Goal: Task Accomplishment & Management: Manage account settings

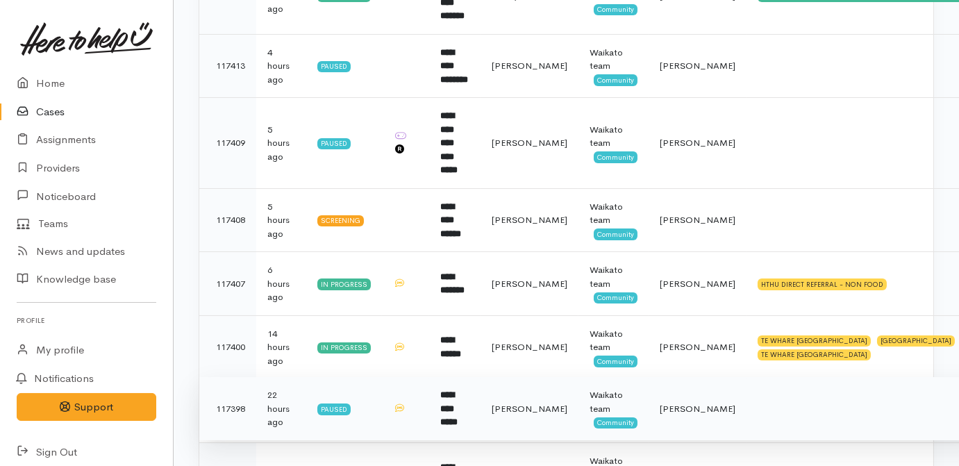
scroll to position [632, 0]
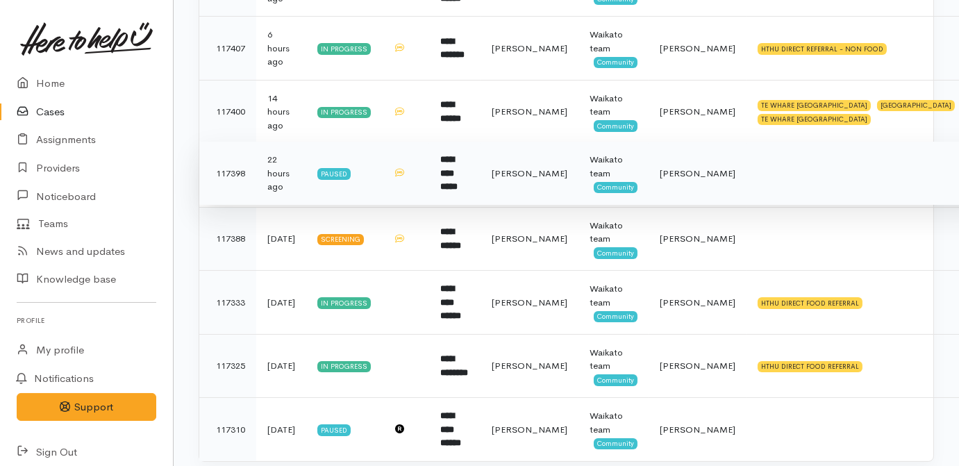
click at [429, 142] on td at bounding box center [405, 174] width 47 height 64
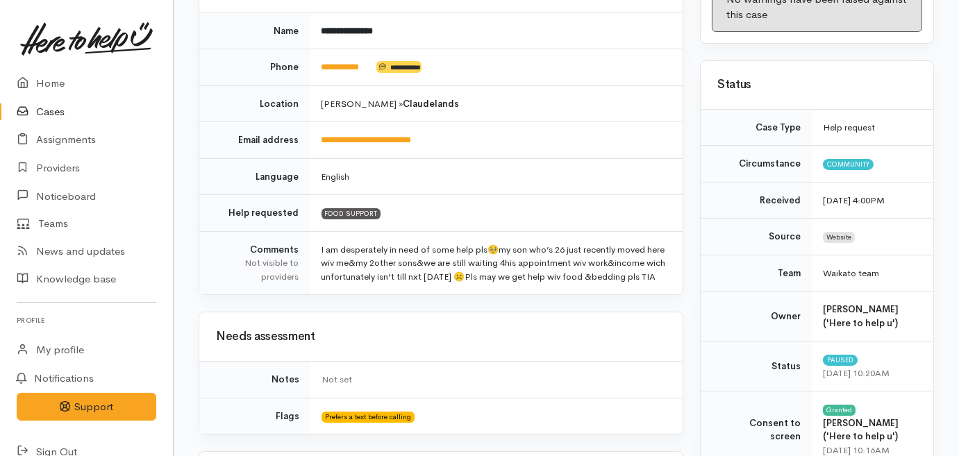
scroll to position [63, 0]
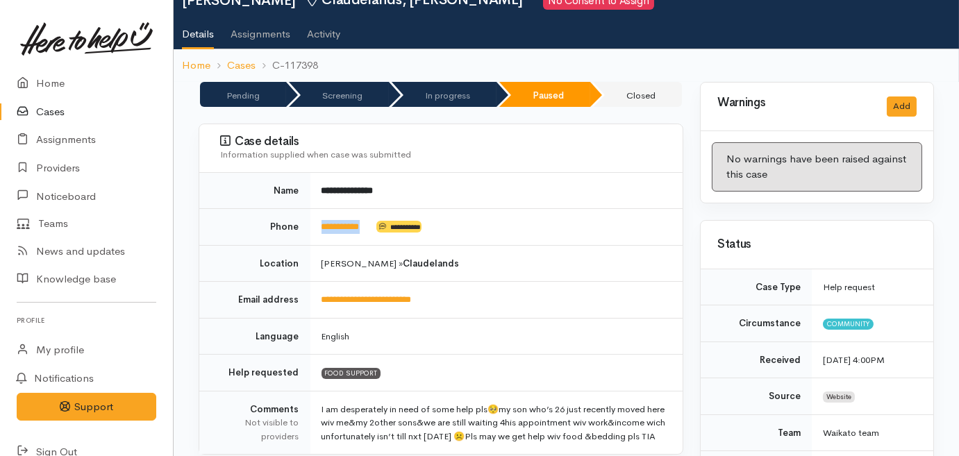
drag, startPoint x: 374, startPoint y: 225, endPoint x: 320, endPoint y: 231, distance: 53.8
click at [320, 231] on td "**********" at bounding box center [497, 227] width 373 height 37
drag, startPoint x: 320, startPoint y: 231, endPoint x: 329, endPoint y: 224, distance: 11.4
copy td "**********"
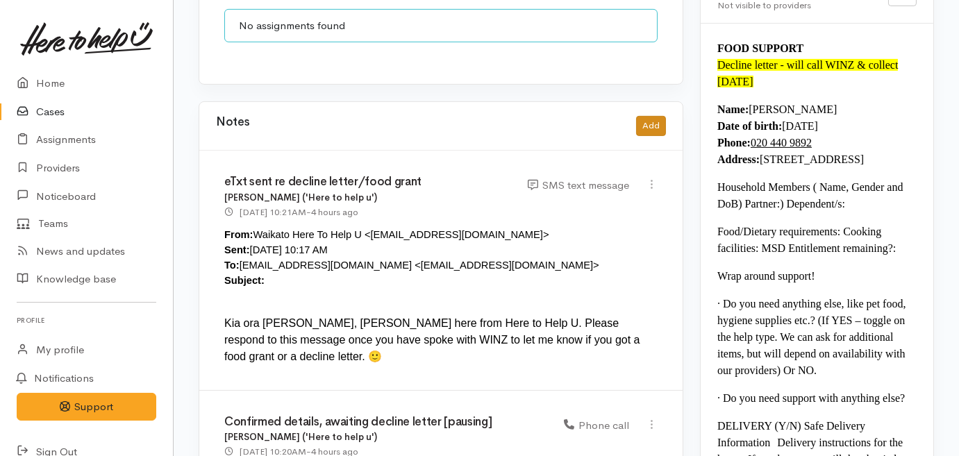
scroll to position [1182, 0]
click at [645, 123] on button "Add" at bounding box center [651, 127] width 30 height 20
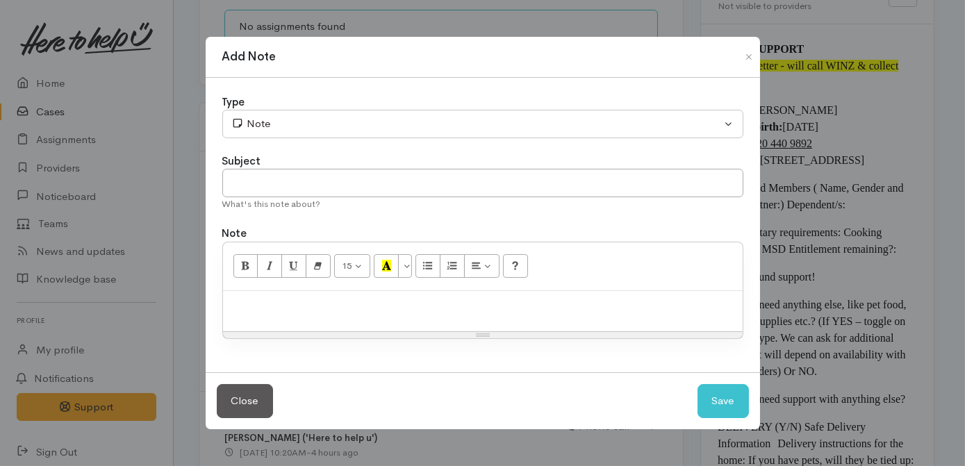
click at [418, 307] on p at bounding box center [483, 306] width 506 height 16
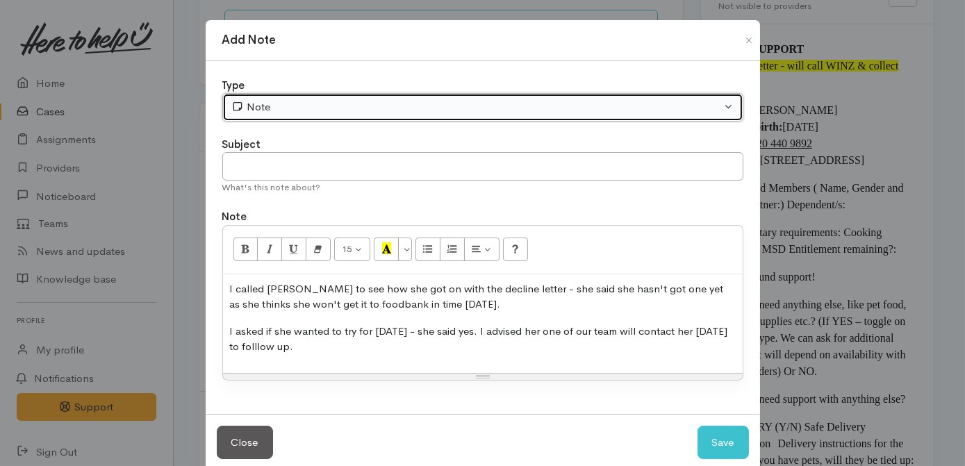
click at [439, 108] on div "Note" at bounding box center [476, 107] width 490 height 16
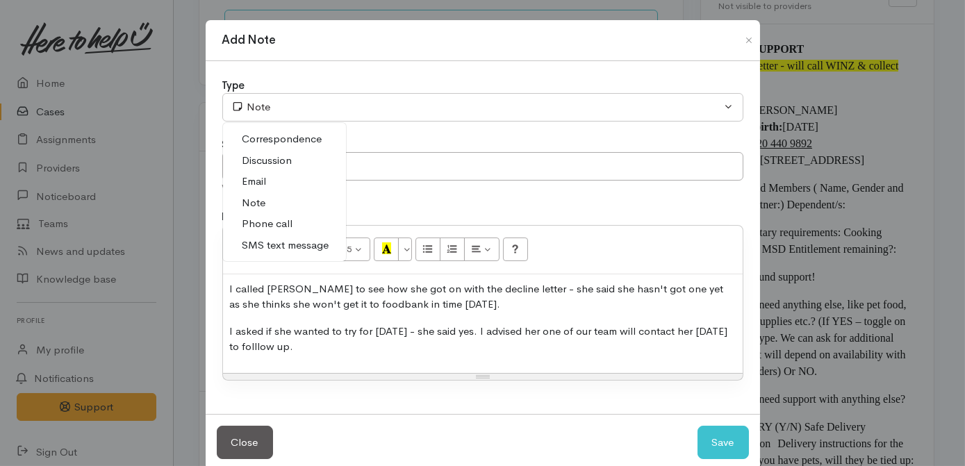
click at [281, 226] on span "Phone call" at bounding box center [267, 224] width 51 height 16
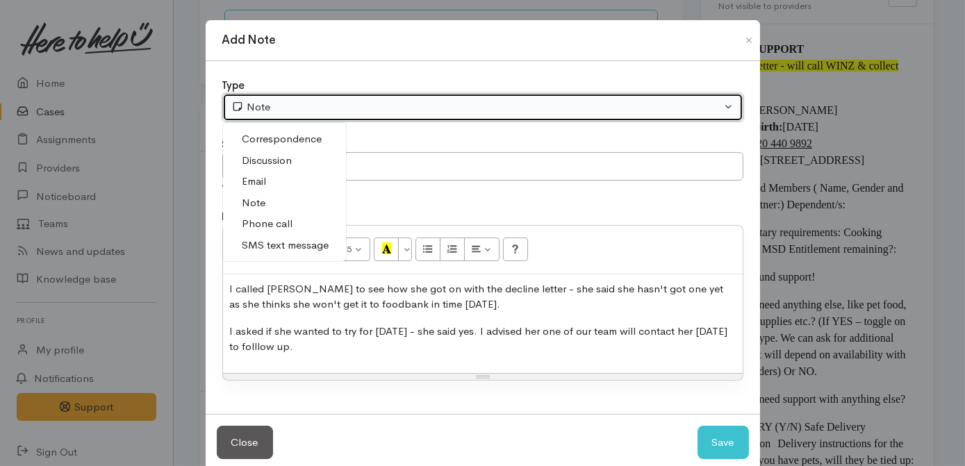
select select "3"
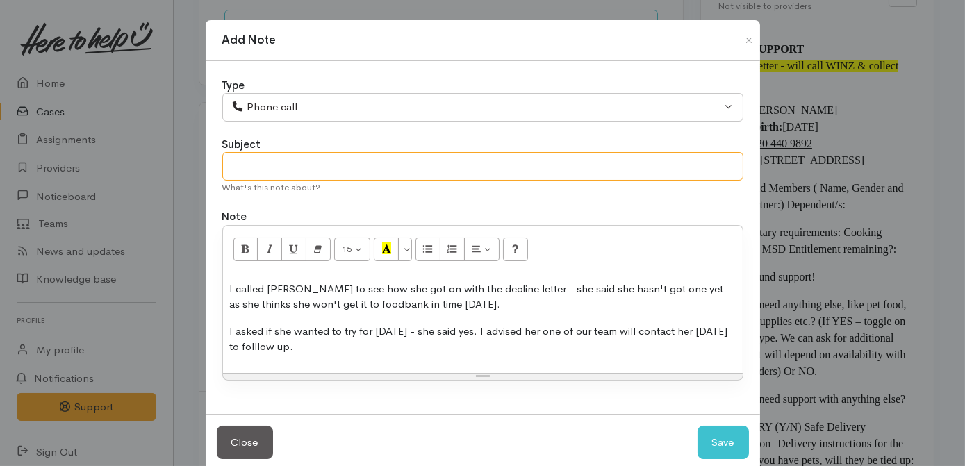
click at [302, 176] on input "text" at bounding box center [482, 166] width 521 height 28
type input "No decline letter yet - follow up Monday"
click at [718, 435] on button "Save" at bounding box center [723, 443] width 51 height 34
select select "1"
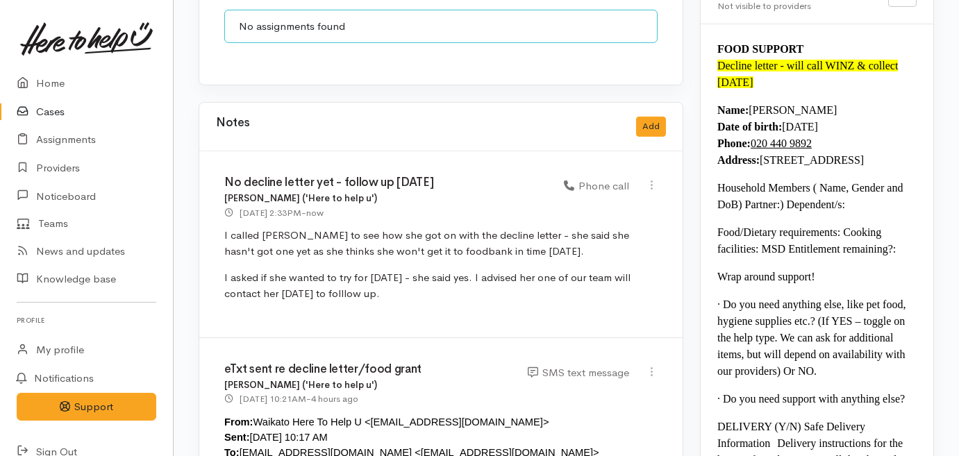
scroll to position [0, 0]
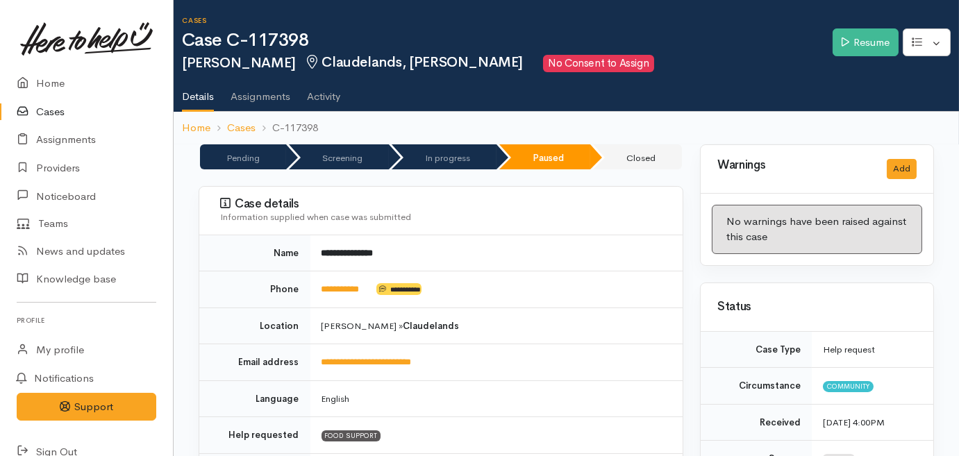
click at [39, 110] on link "Cases" at bounding box center [86, 112] width 173 height 28
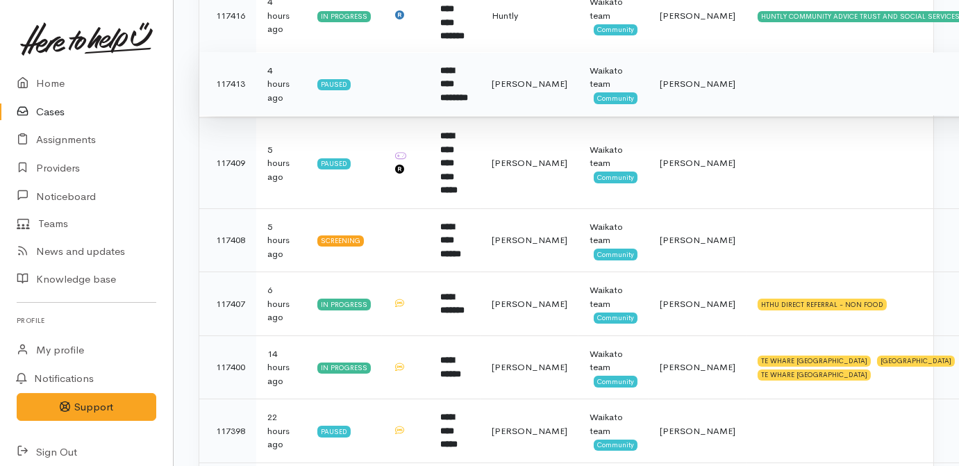
scroll to position [379, 0]
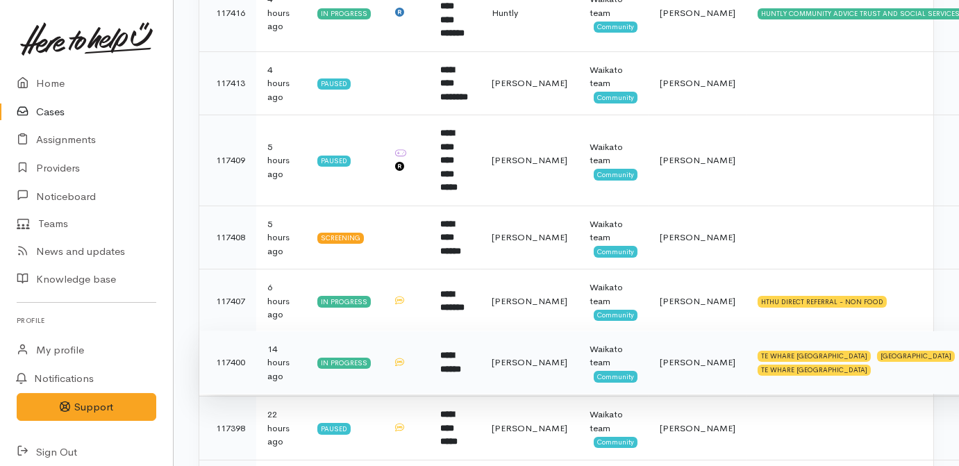
click at [461, 351] on b "**********" at bounding box center [450, 362] width 21 height 23
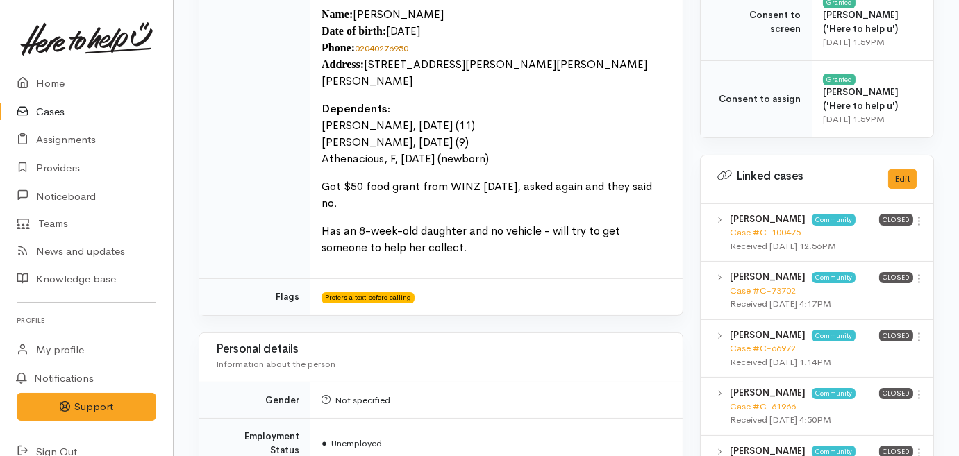
scroll to position [568, 0]
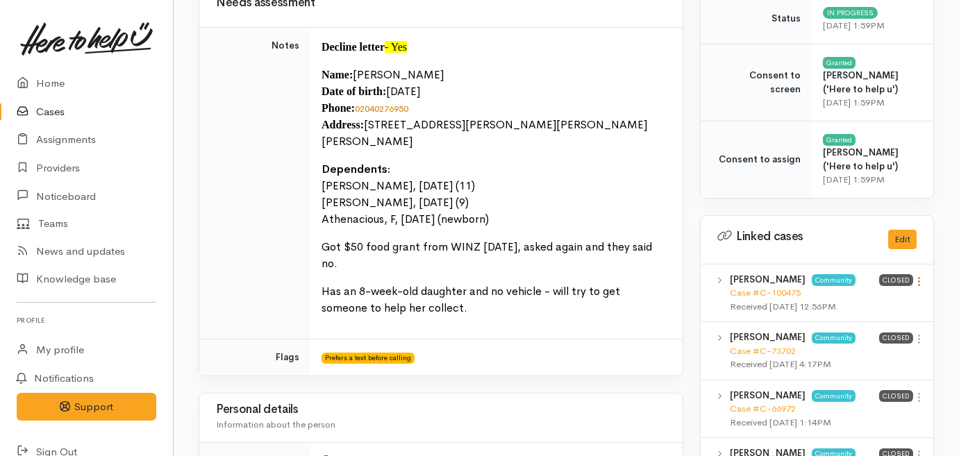
click at [921, 277] on icon at bounding box center [920, 282] width 12 height 12
click at [872, 304] on link "View case" at bounding box center [870, 310] width 110 height 22
drag, startPoint x: 917, startPoint y: 339, endPoint x: 885, endPoint y: 356, distance: 36.4
click at [917, 339] on icon at bounding box center [920, 339] width 12 height 12
click at [866, 367] on link "View case" at bounding box center [870, 367] width 110 height 22
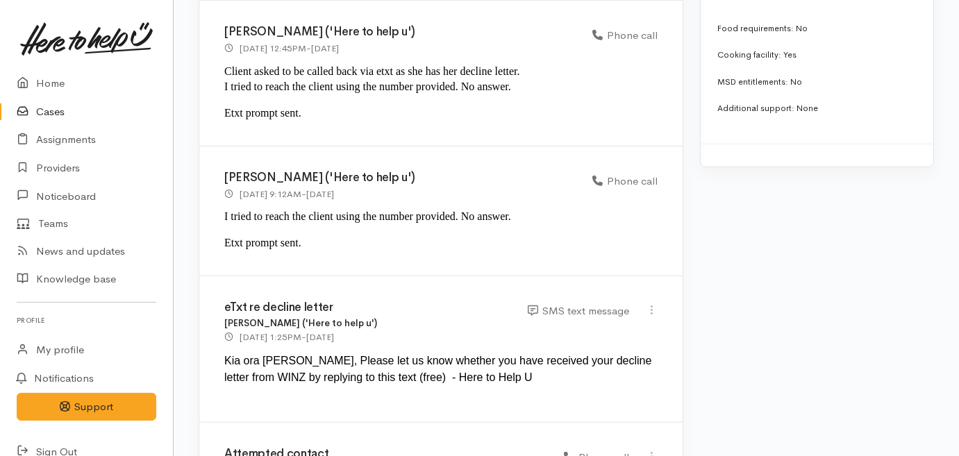
scroll to position [2653, 0]
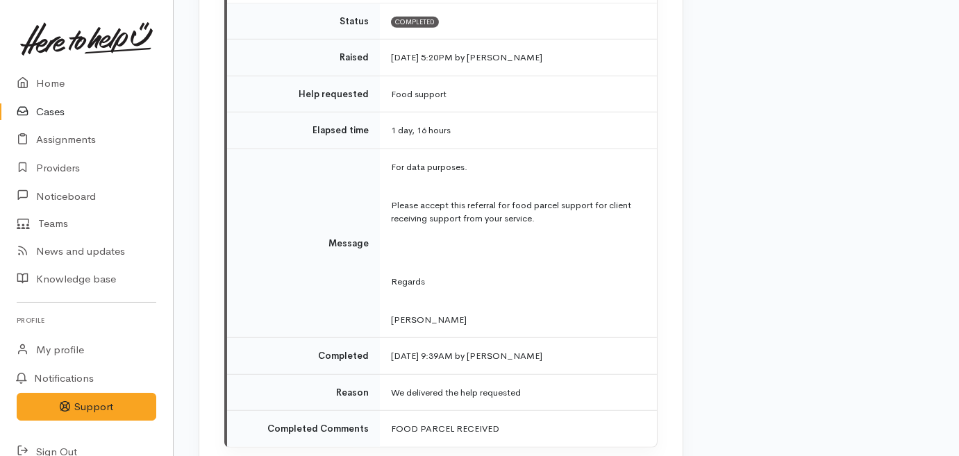
scroll to position [1831, 0]
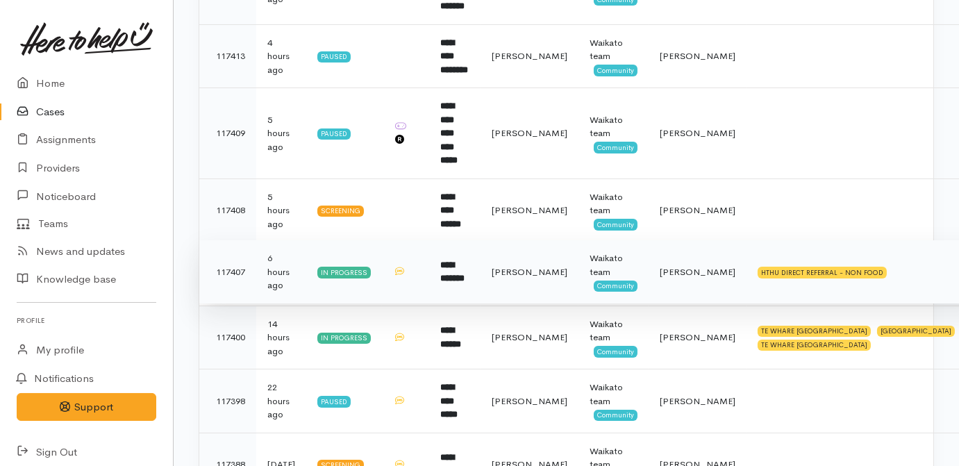
scroll to position [384, 0]
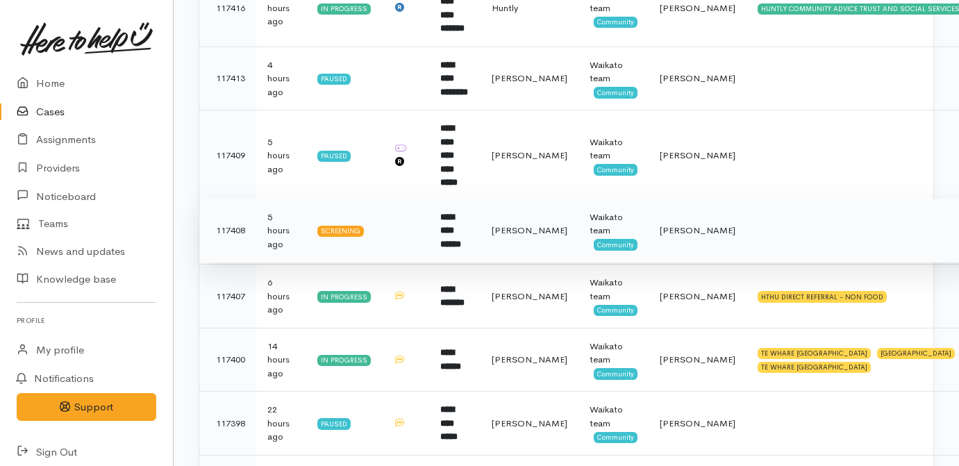
click at [429, 203] on td at bounding box center [405, 231] width 47 height 64
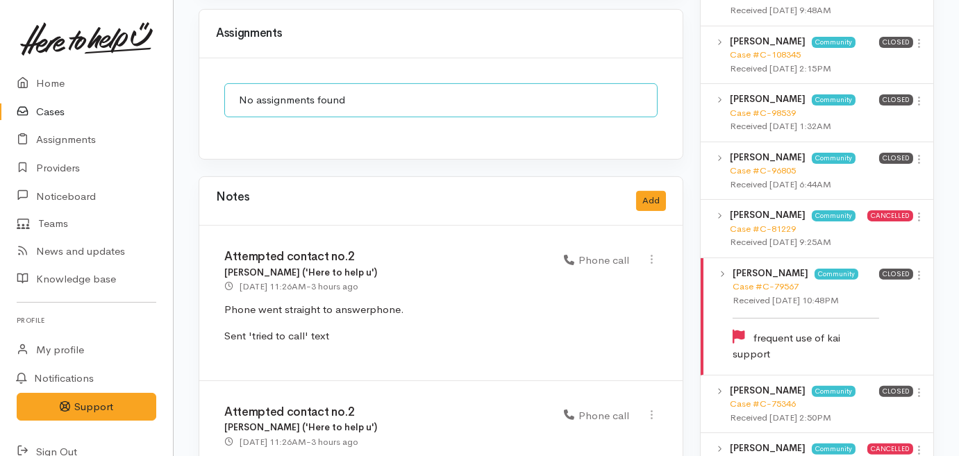
scroll to position [1073, 0]
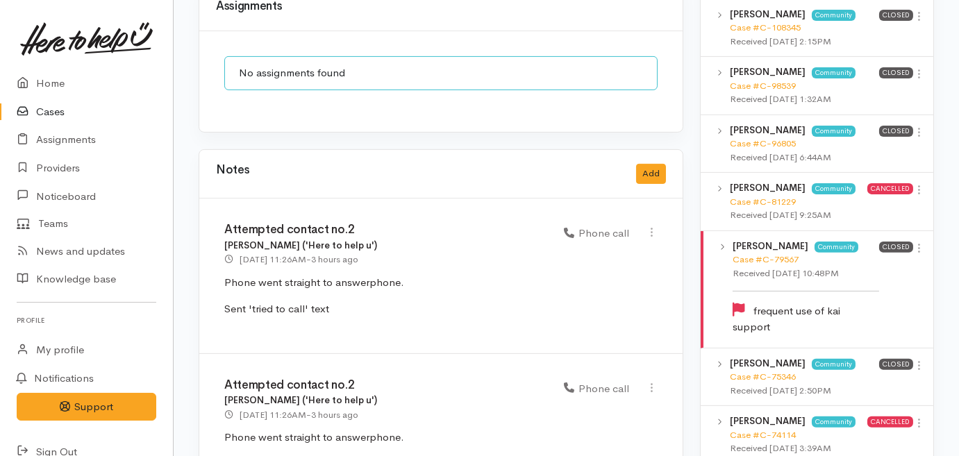
click at [33, 108] on icon at bounding box center [26, 112] width 19 height 17
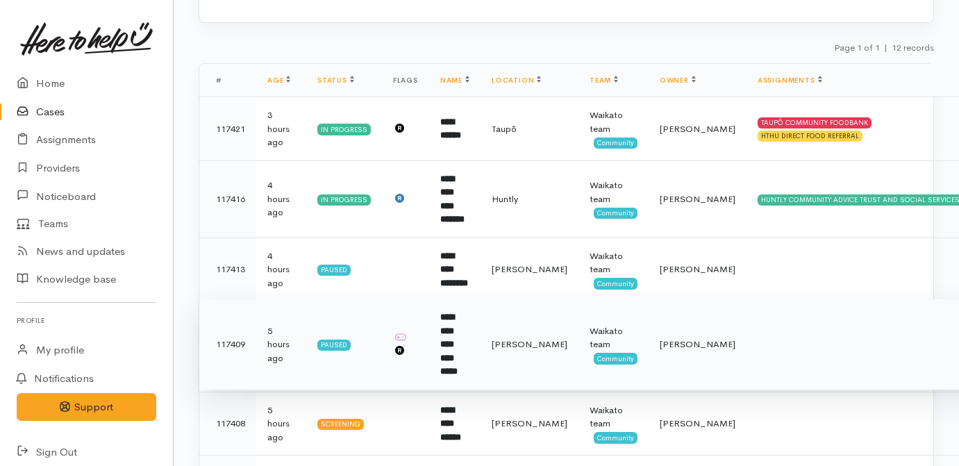
scroll to position [189, 0]
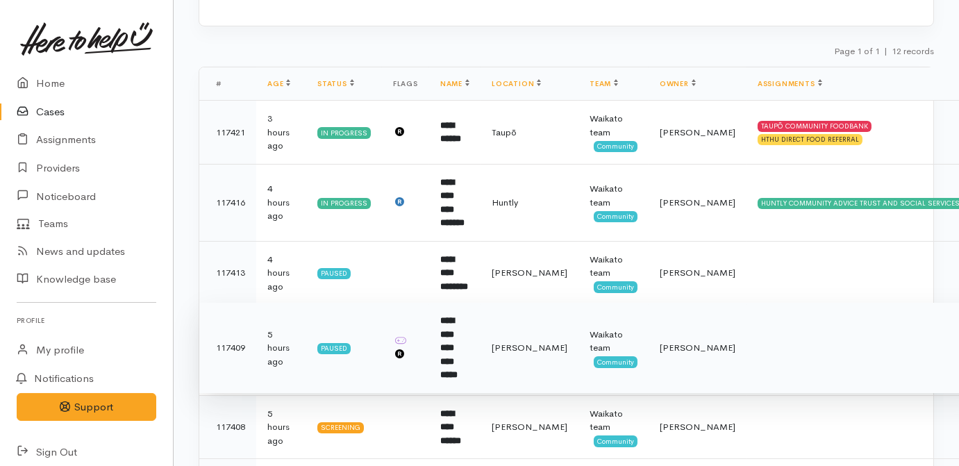
click at [475, 311] on td "**********" at bounding box center [454, 348] width 51 height 91
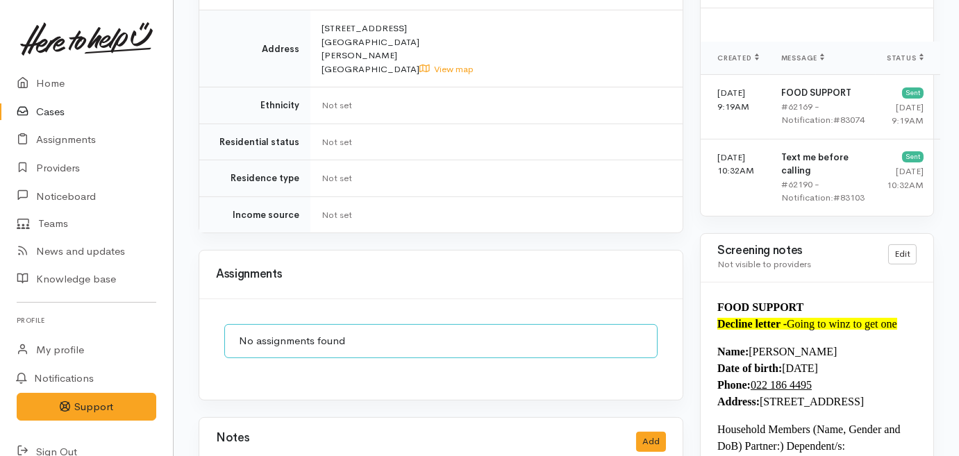
scroll to position [1073, 0]
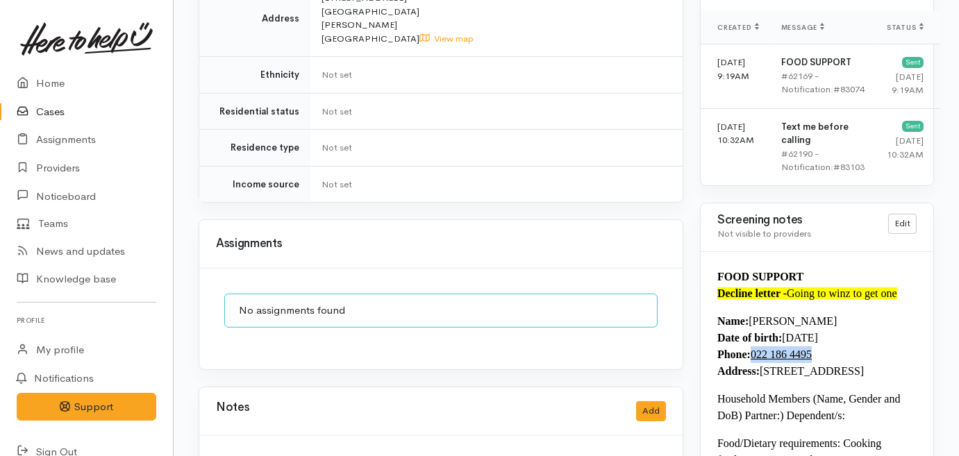
drag, startPoint x: 832, startPoint y: 361, endPoint x: 750, endPoint y: 364, distance: 81.3
click at [750, 364] on p "Name: Shaynie-Lee Marshall-Tahu Date of birth: 01/02/2004 Phone:  022 186 4495 …" at bounding box center [817, 346] width 199 height 67
drag, startPoint x: 750, startPoint y: 364, endPoint x: 768, endPoint y: 363, distance: 17.4
copy p "022 186 4495"
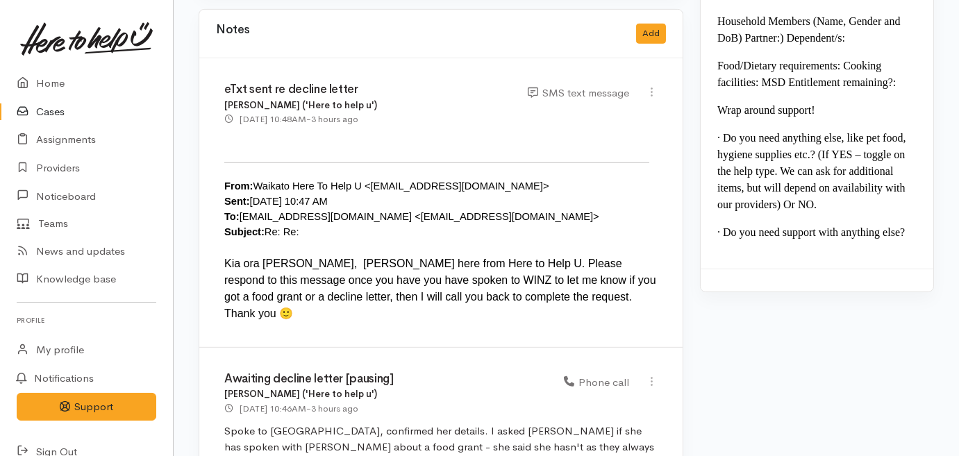
scroll to position [1452, 0]
click at [659, 23] on button "Add" at bounding box center [651, 33] width 30 height 20
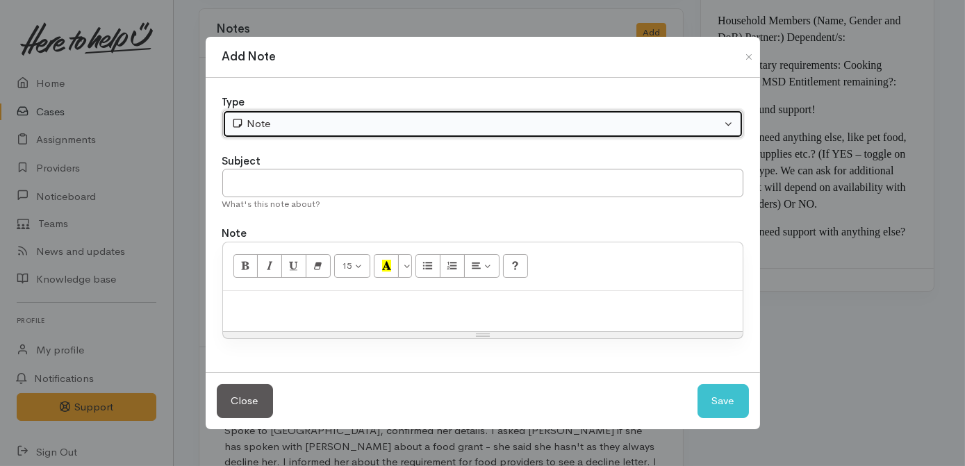
click at [424, 129] on div "Note" at bounding box center [476, 124] width 490 height 16
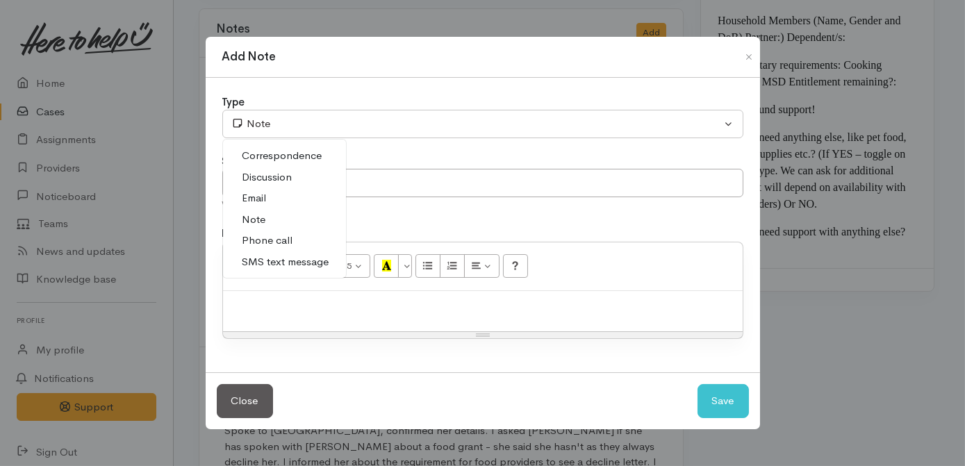
click at [278, 234] on span "Phone call" at bounding box center [267, 241] width 51 height 16
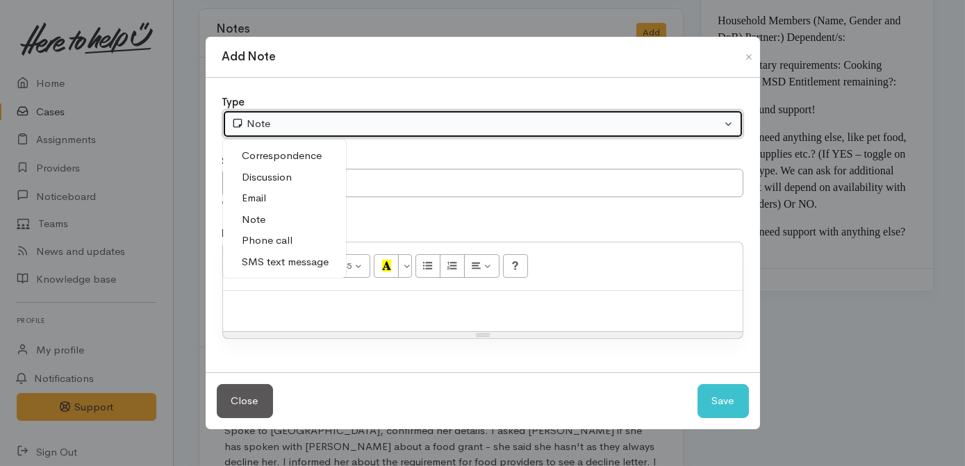
select select "3"
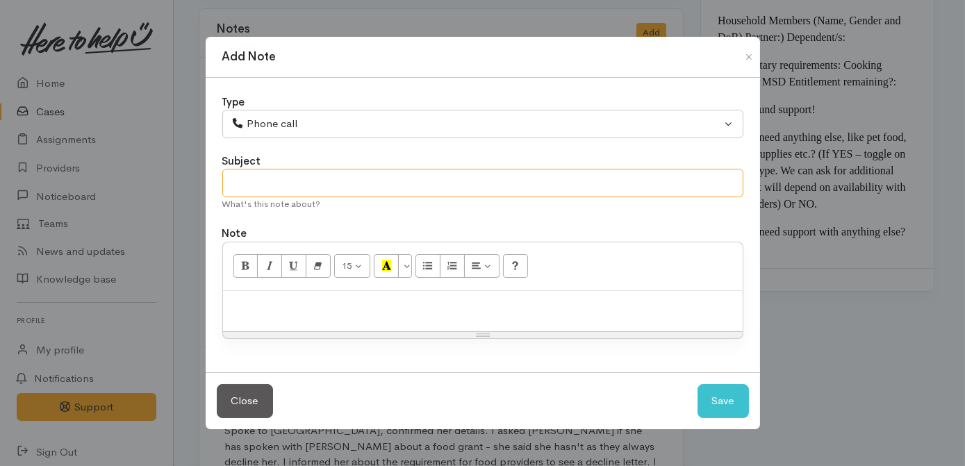
drag, startPoint x: 299, startPoint y: 184, endPoint x: 307, endPoint y: 185, distance: 7.7
click at [303, 184] on input "text" at bounding box center [482, 183] width 521 height 28
type input "Decline letter follow up - no answer"
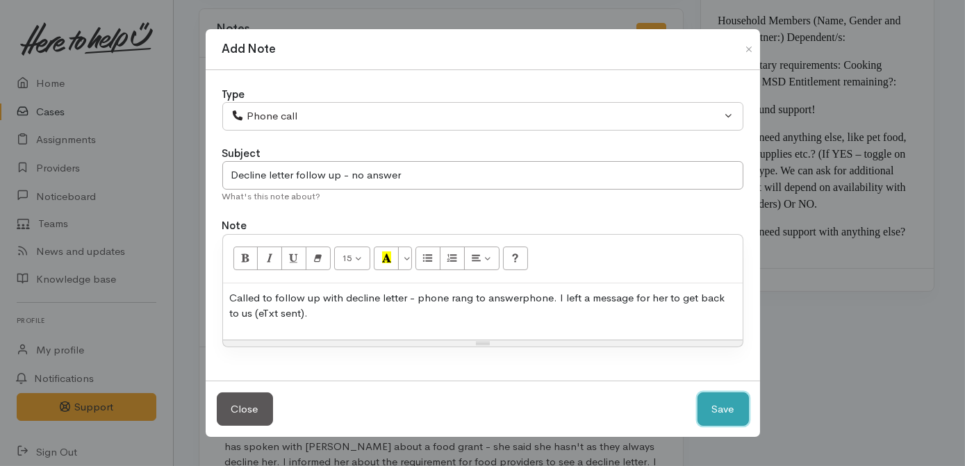
click at [736, 406] on button "Save" at bounding box center [723, 410] width 51 height 34
select select "1"
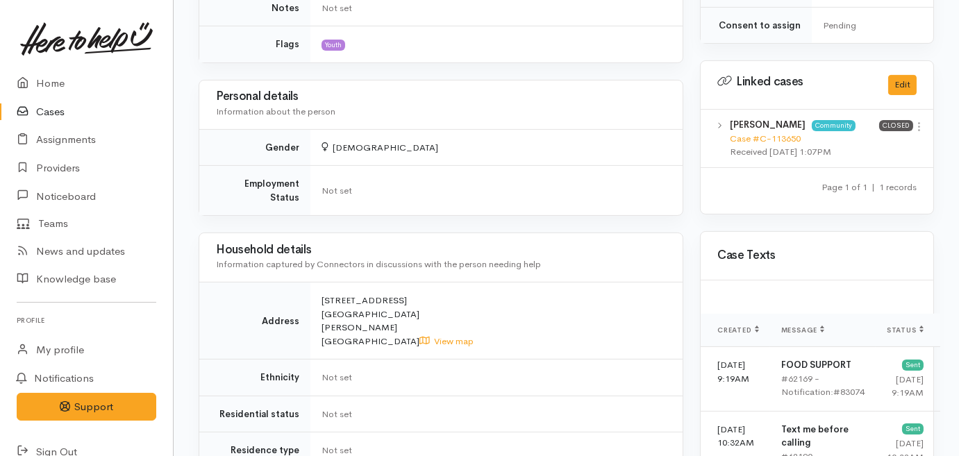
scroll to position [505, 0]
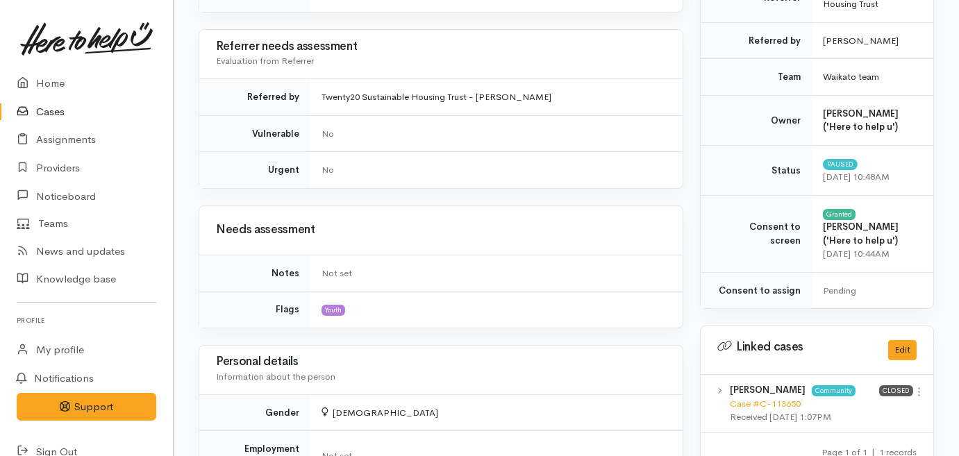
click at [55, 108] on link "Cases" at bounding box center [86, 112] width 173 height 28
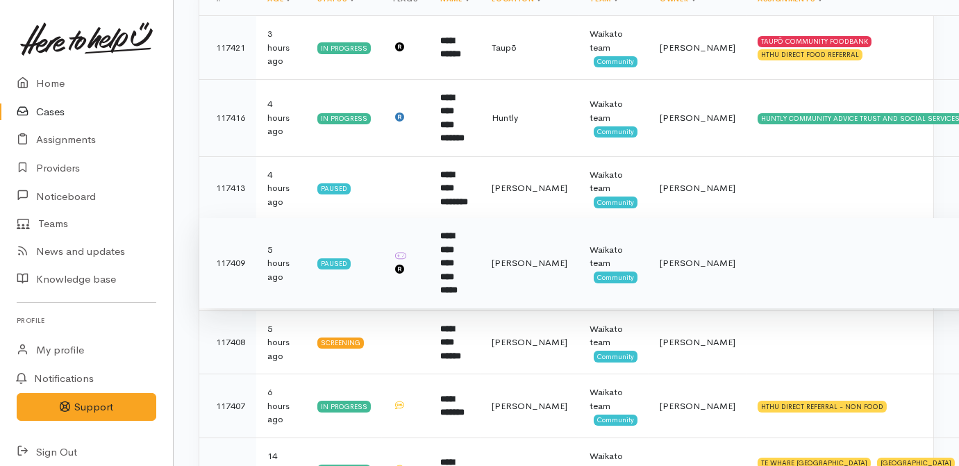
scroll to position [252, 0]
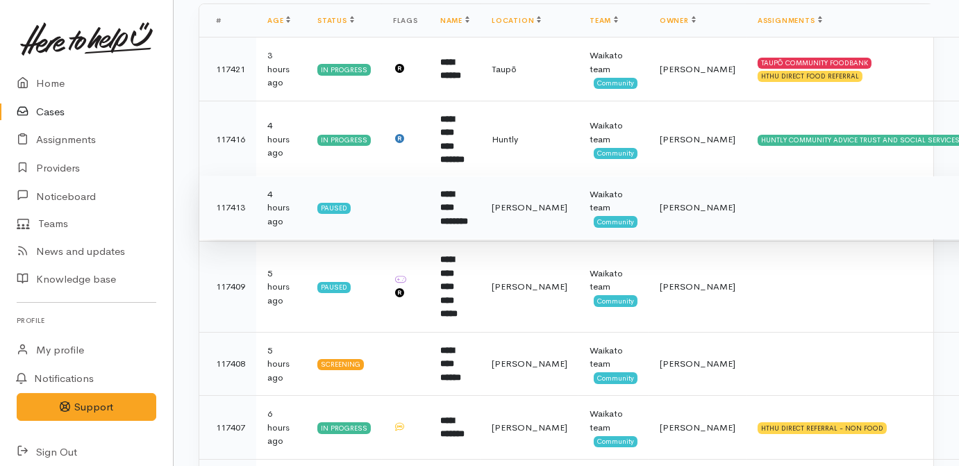
click at [481, 206] on td "**********" at bounding box center [454, 208] width 51 height 64
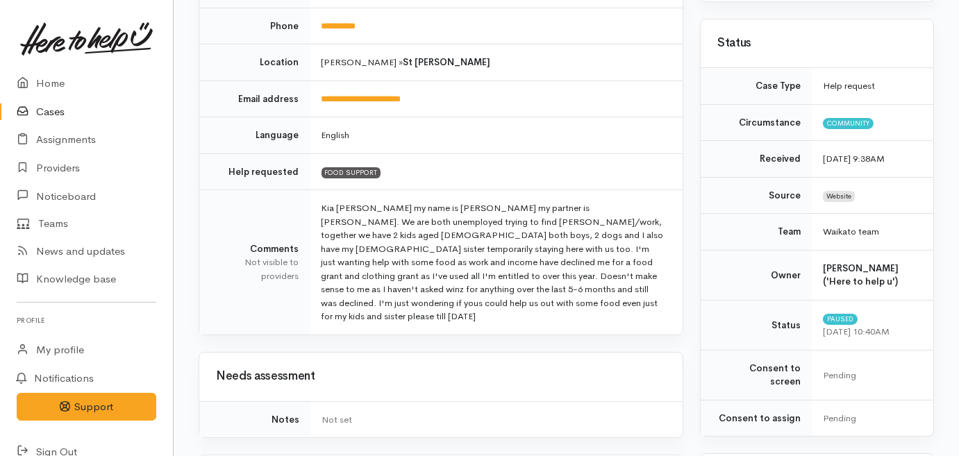
scroll to position [126, 0]
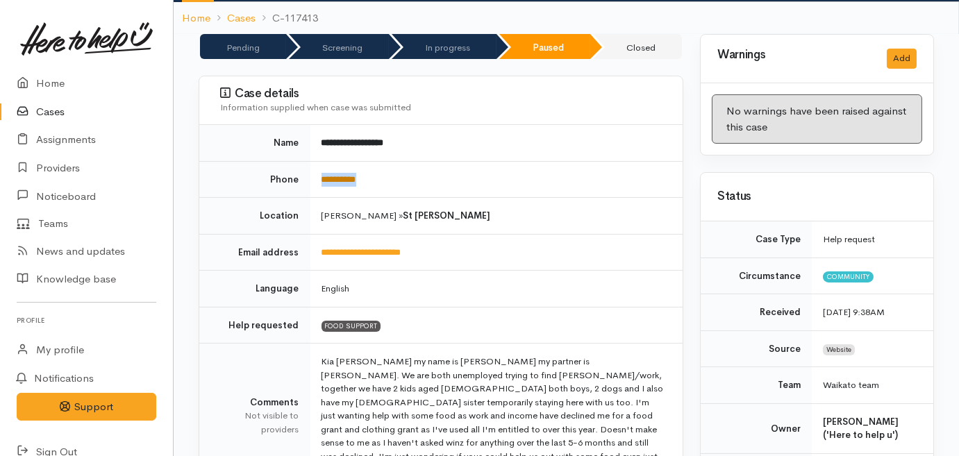
drag, startPoint x: 374, startPoint y: 165, endPoint x: 322, endPoint y: 162, distance: 51.5
click at [322, 162] on td "**********" at bounding box center [497, 179] width 373 height 37
copy link "**********"
click at [528, 411] on td "Kia ora my name is Monica my partner is pounamu. We are both unemployed trying …" at bounding box center [497, 416] width 373 height 145
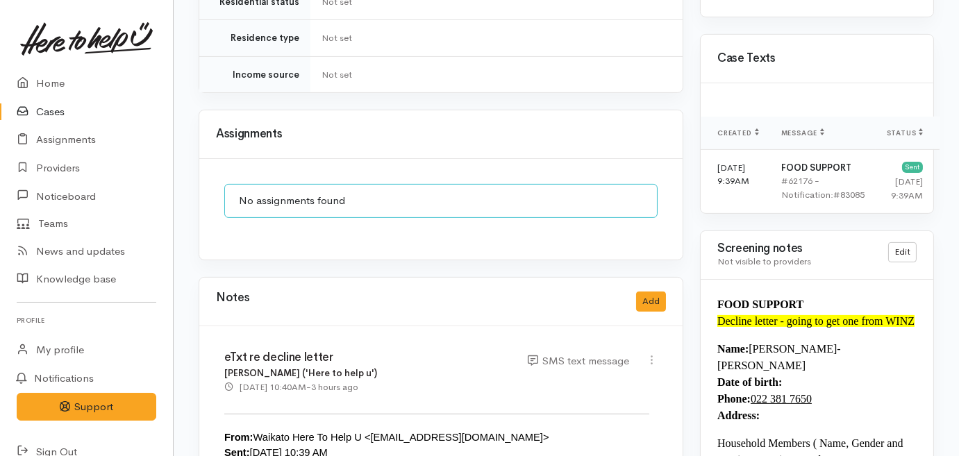
scroll to position [1073, 0]
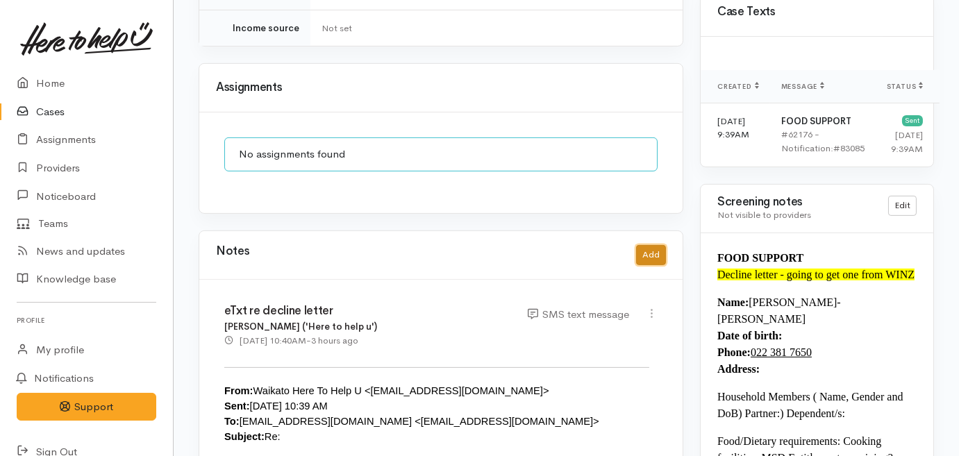
click at [650, 245] on button "Add" at bounding box center [651, 255] width 30 height 20
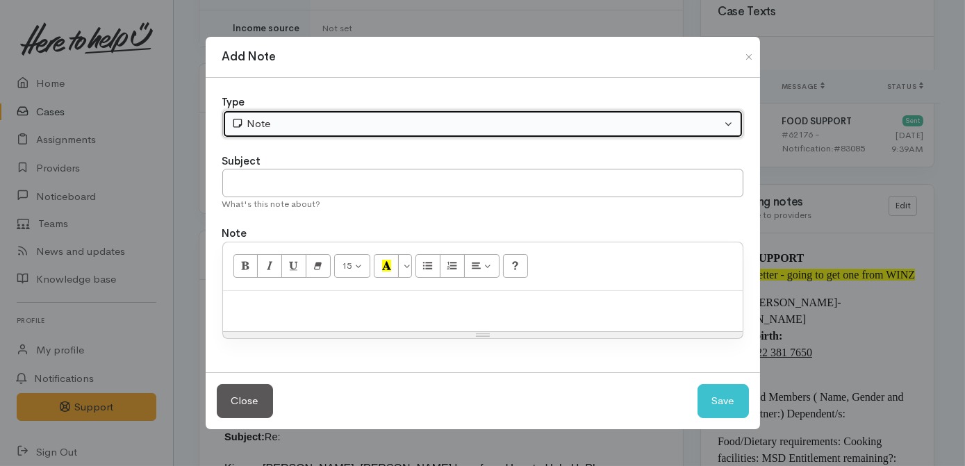
drag, startPoint x: 359, startPoint y: 119, endPoint x: 349, endPoint y: 134, distance: 17.5
click at [359, 121] on div "Note" at bounding box center [476, 124] width 490 height 16
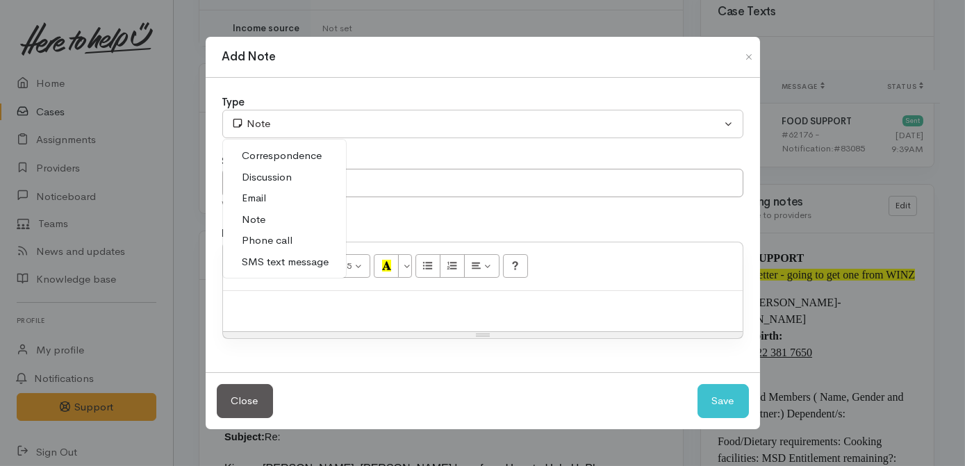
click at [279, 238] on span "Phone call" at bounding box center [267, 241] width 51 height 16
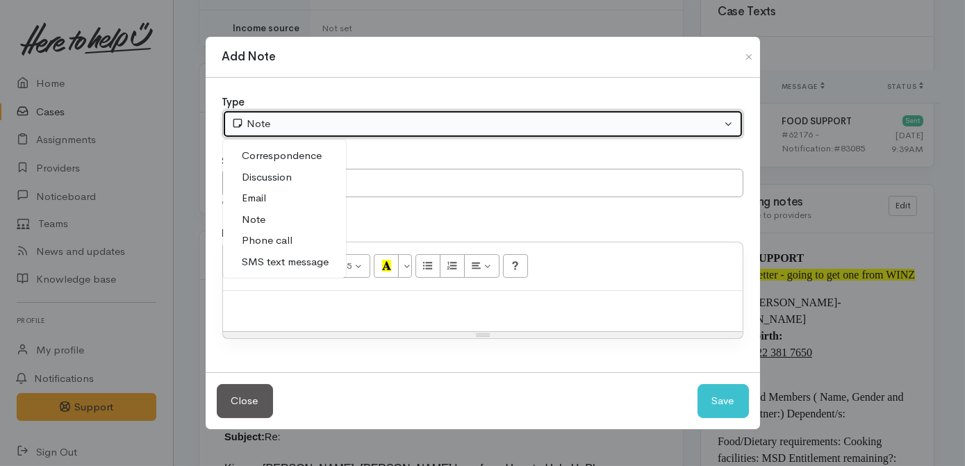
select select "3"
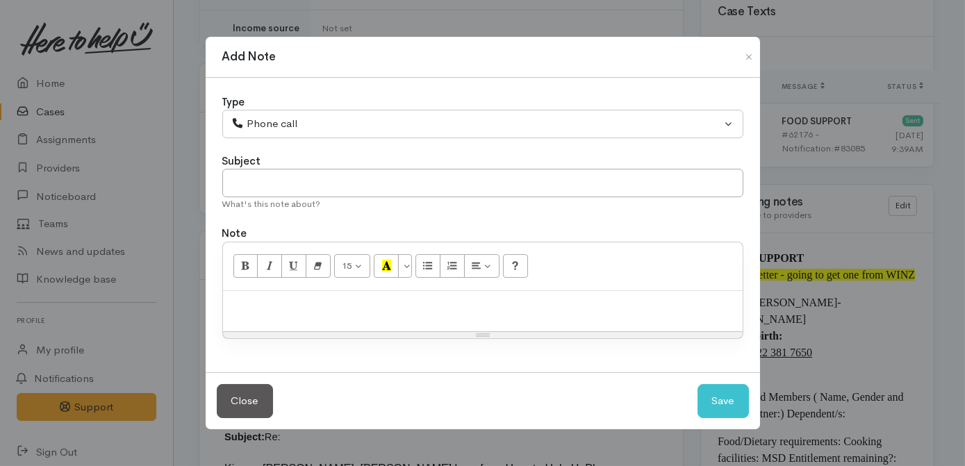
click at [327, 320] on div at bounding box center [483, 311] width 520 height 41
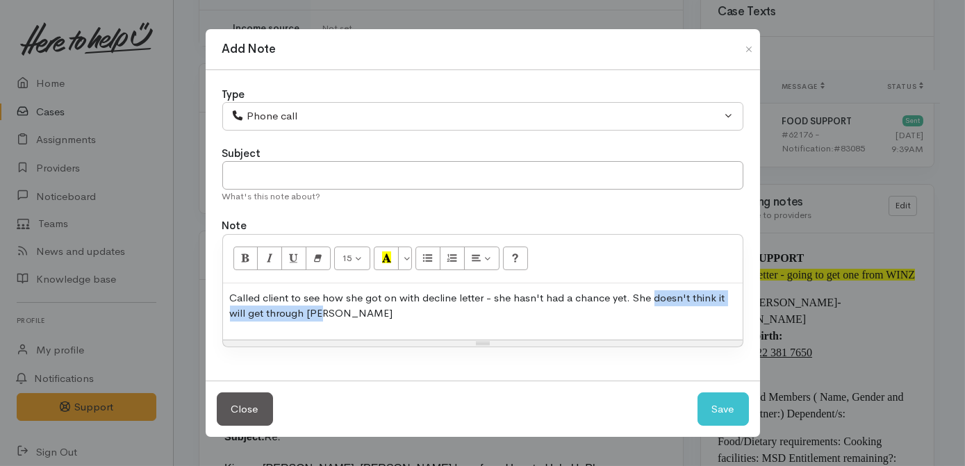
drag, startPoint x: 650, startPoint y: 299, endPoint x: 655, endPoint y: 313, distance: 15.4
click at [655, 313] on p "Called client to see how she got on with decline letter - she hasn't had a chan…" at bounding box center [483, 305] width 506 height 31
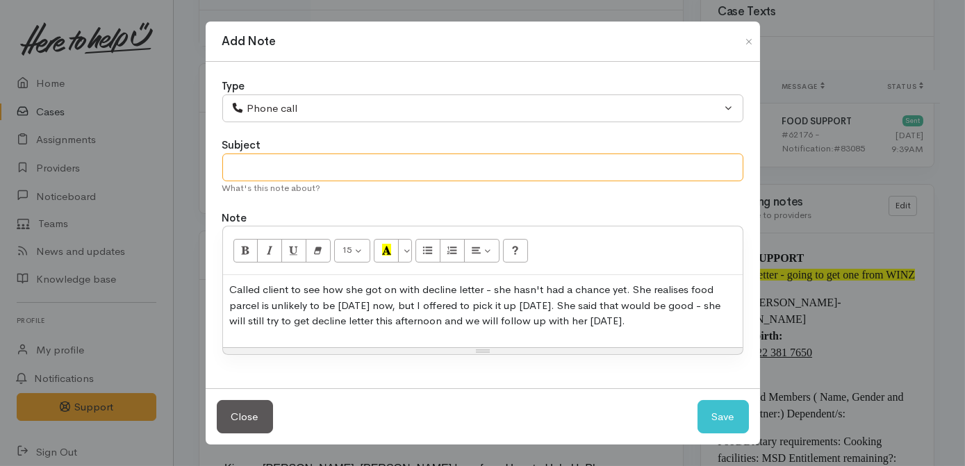
drag, startPoint x: 576, startPoint y: 164, endPoint x: 581, endPoint y: 176, distance: 13.4
click at [579, 168] on input "text" at bounding box center [482, 168] width 521 height 28
type input "Decline letter follow up - not yet, resume Monday"
click at [715, 420] on button "Save" at bounding box center [723, 417] width 51 height 34
select select "1"
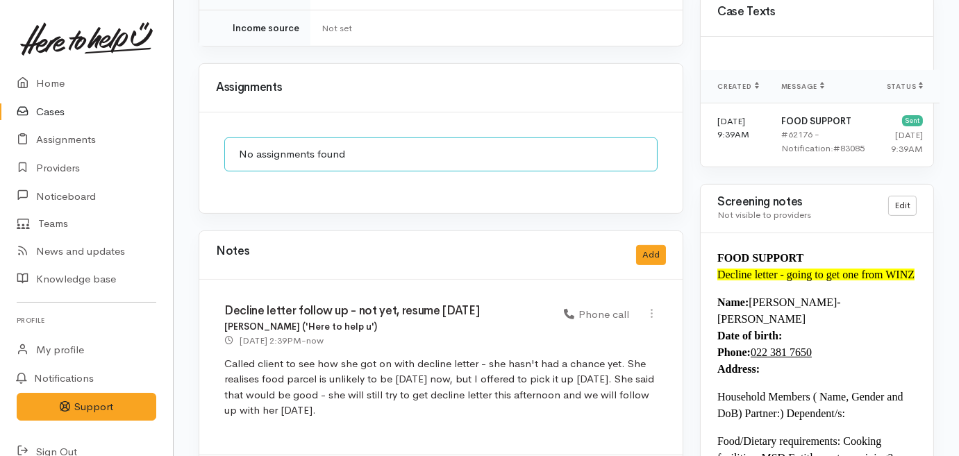
click at [44, 115] on link "Cases" at bounding box center [86, 112] width 173 height 28
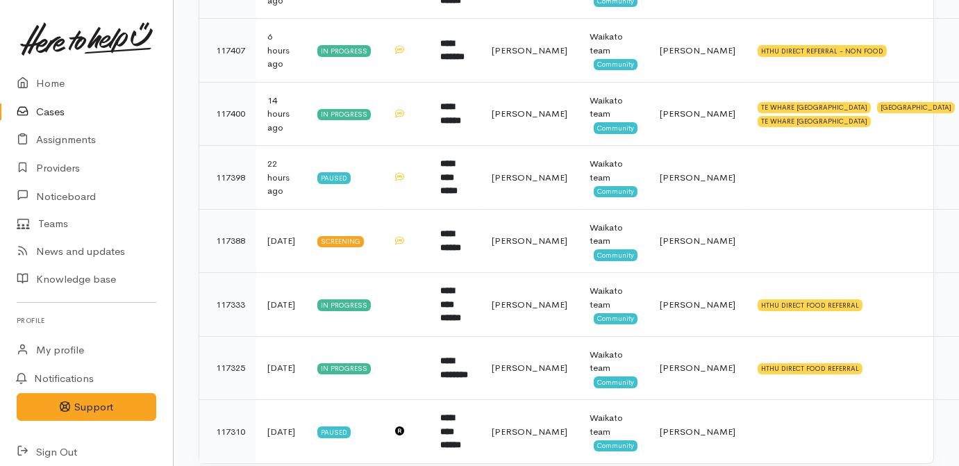
scroll to position [636, 0]
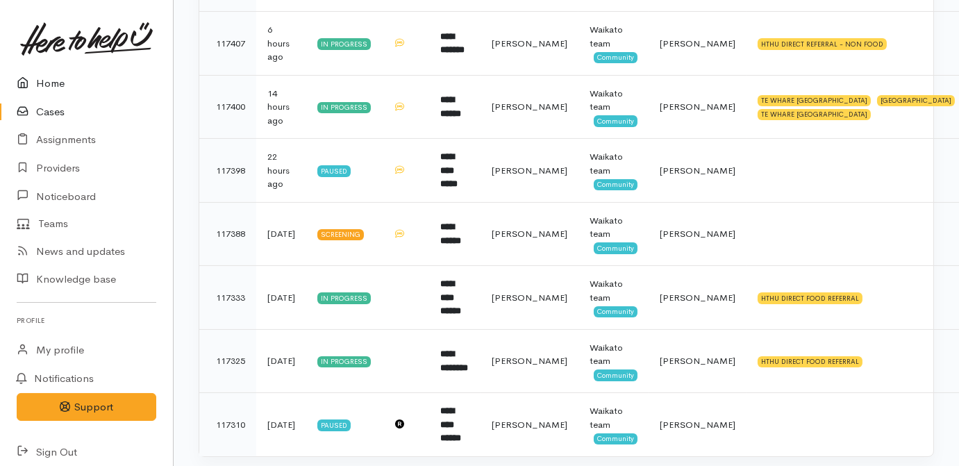
click at [35, 86] on link "Home" at bounding box center [86, 83] width 173 height 28
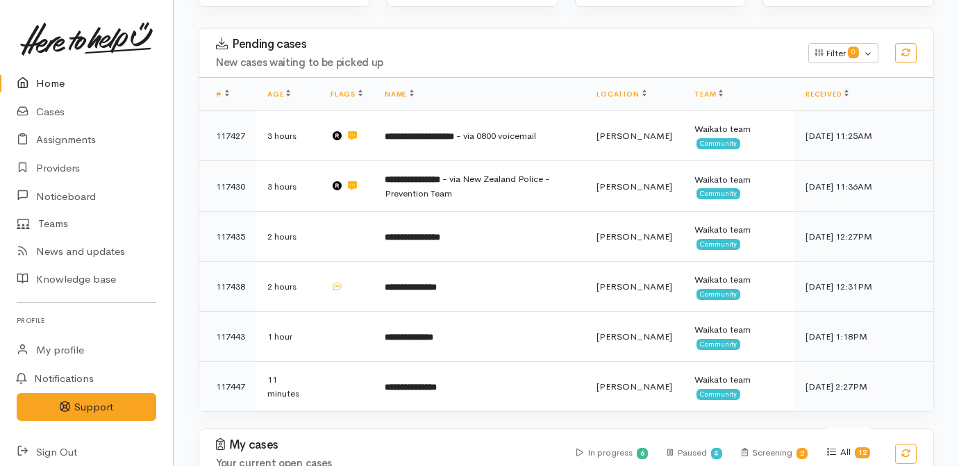
scroll to position [252, 0]
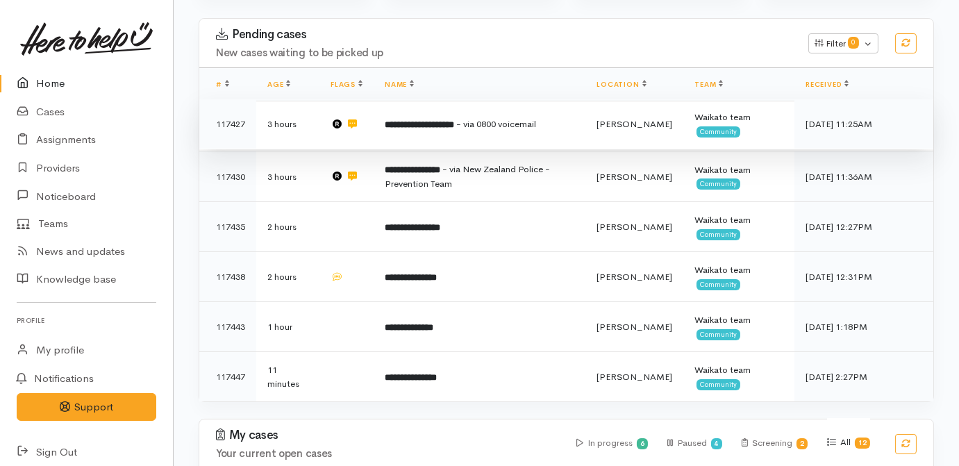
click at [443, 99] on td "**********" at bounding box center [480, 124] width 212 height 50
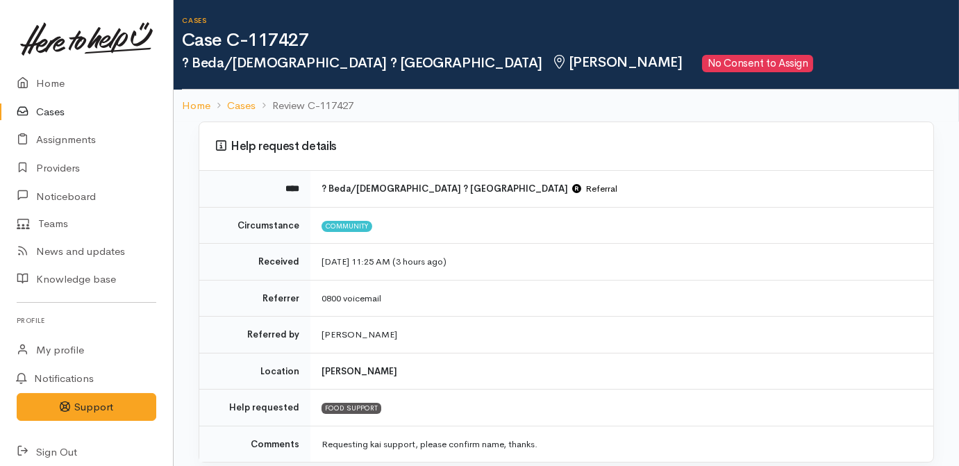
click at [47, 106] on link "Cases" at bounding box center [86, 112] width 173 height 28
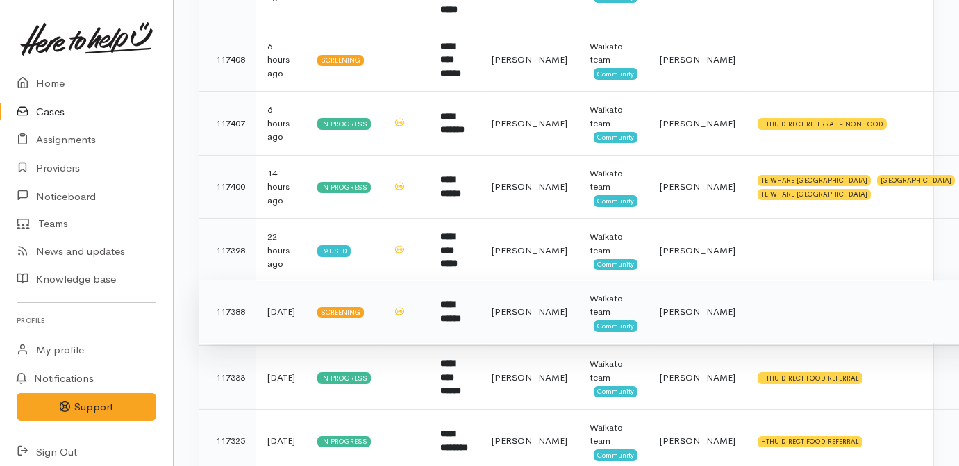
scroll to position [636, 0]
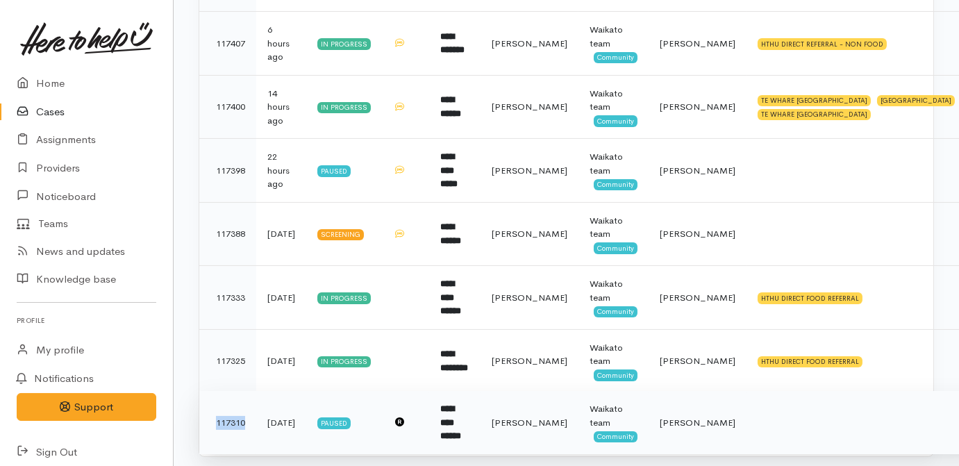
drag, startPoint x: 252, startPoint y: 387, endPoint x: 204, endPoint y: 395, distance: 48.5
click at [204, 395] on td "117310" at bounding box center [227, 422] width 57 height 63
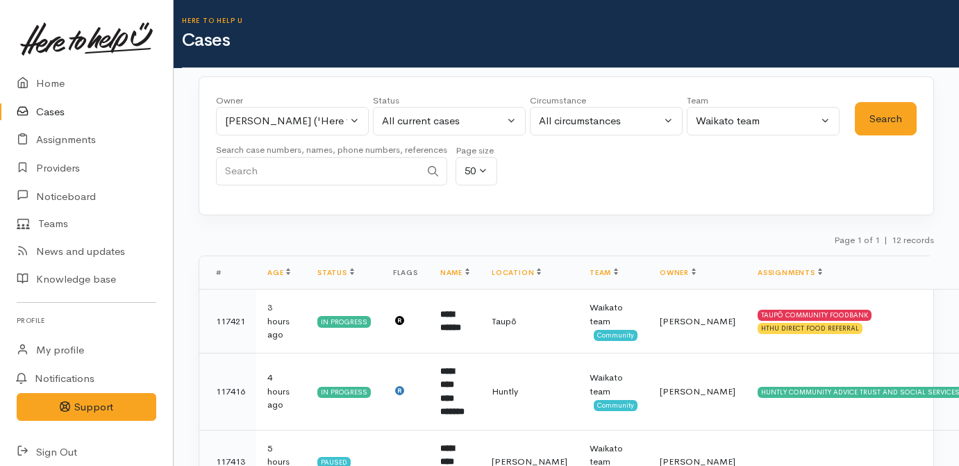
scroll to position [611, 0]
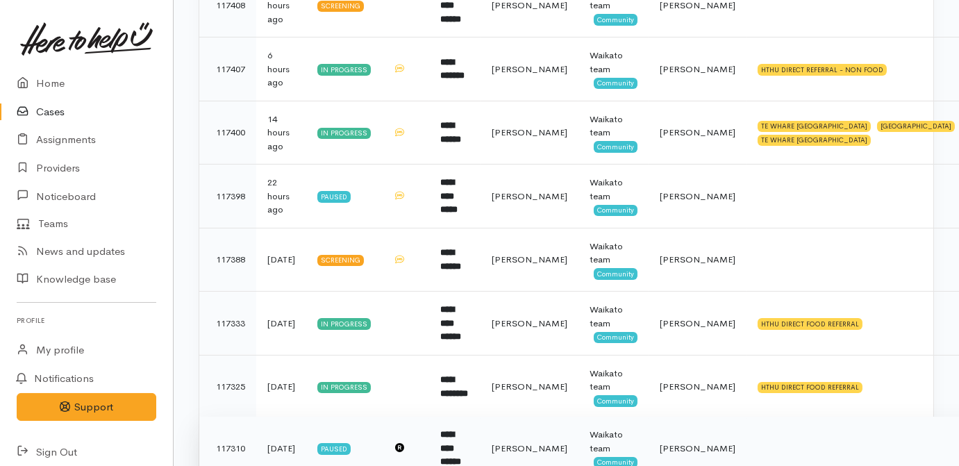
drag, startPoint x: 221, startPoint y: 420, endPoint x: 222, endPoint y: 431, distance: 10.5
click at [222, 431] on td "117310" at bounding box center [227, 448] width 57 height 63
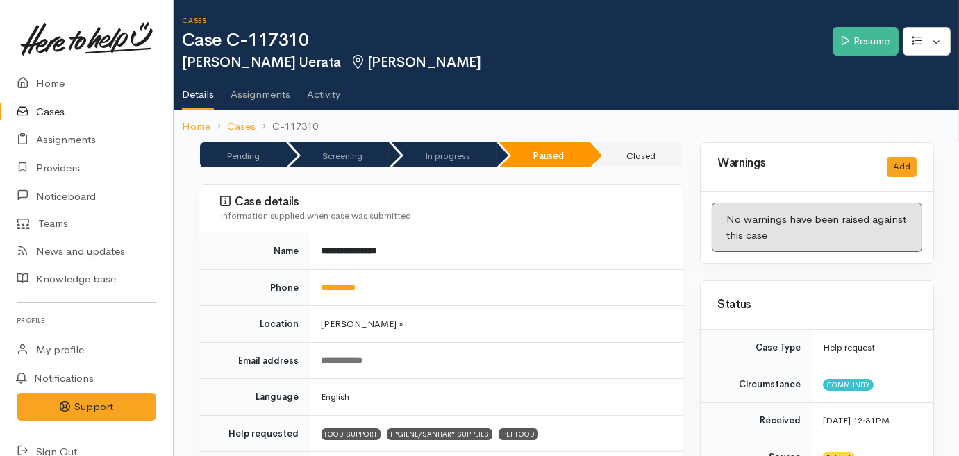
click at [498, 264] on td "**********" at bounding box center [497, 251] width 373 height 36
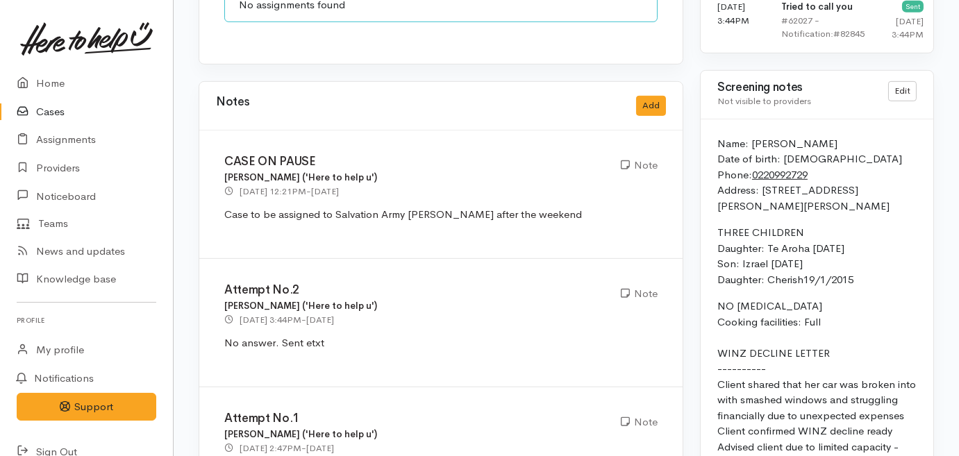
scroll to position [1524, 0]
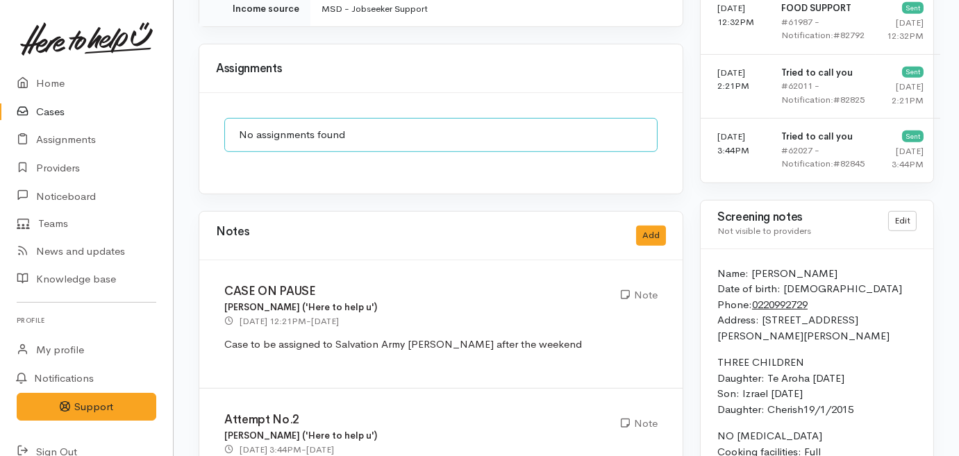
click at [53, 115] on link "Cases" at bounding box center [86, 112] width 173 height 28
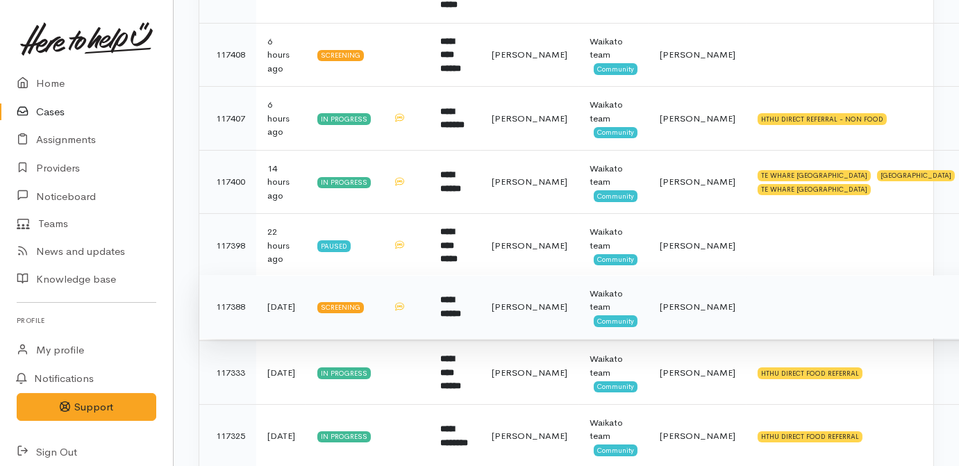
scroll to position [636, 0]
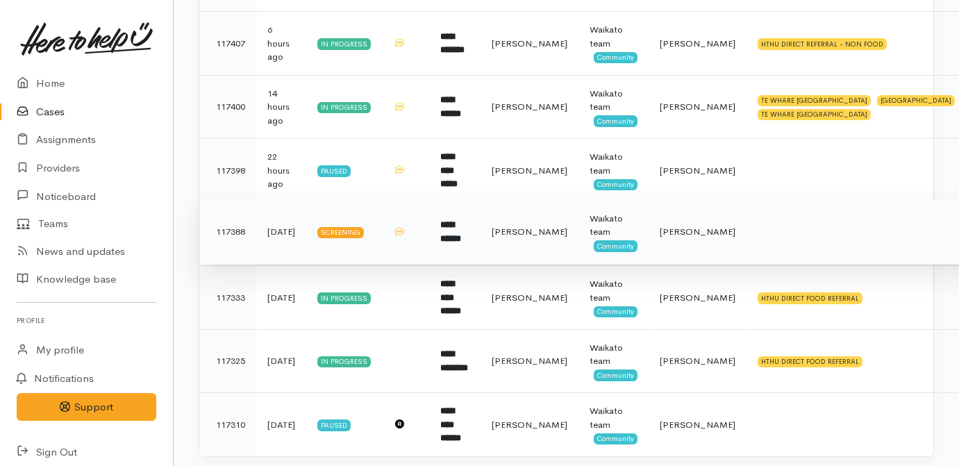
click at [395, 214] on td at bounding box center [405, 232] width 47 height 64
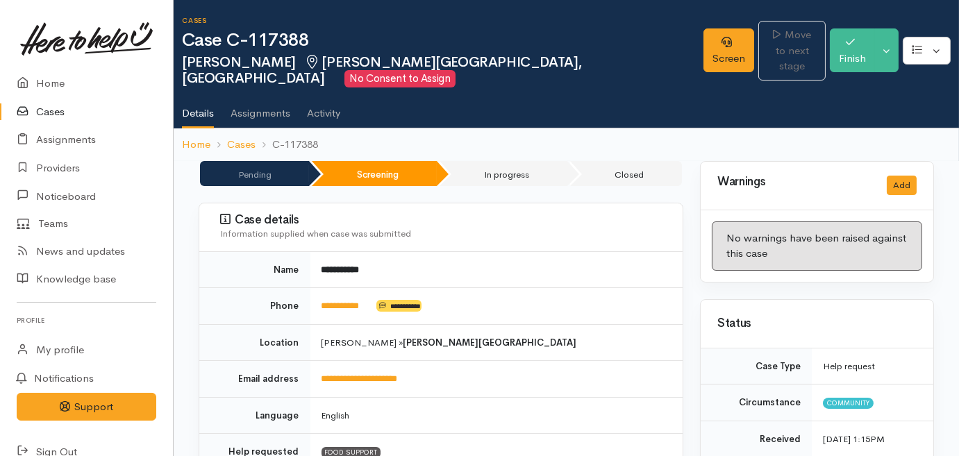
click at [61, 115] on link "Cases" at bounding box center [86, 112] width 173 height 28
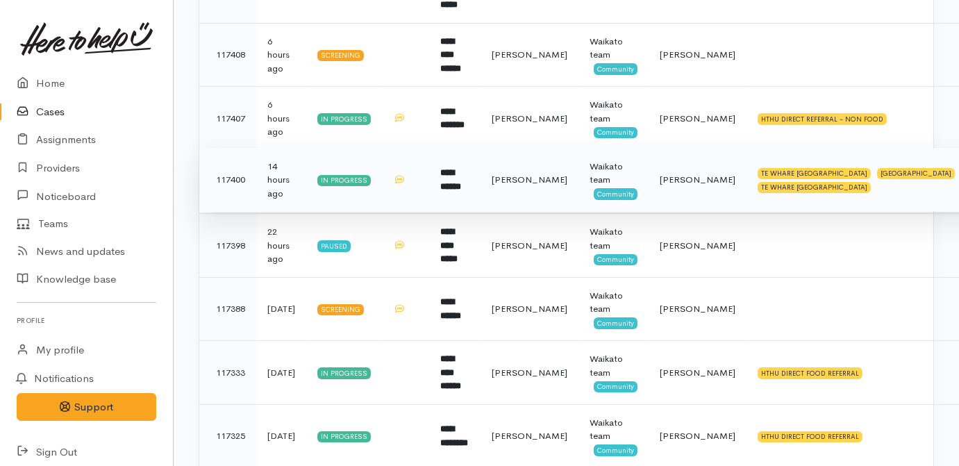
scroll to position [568, 0]
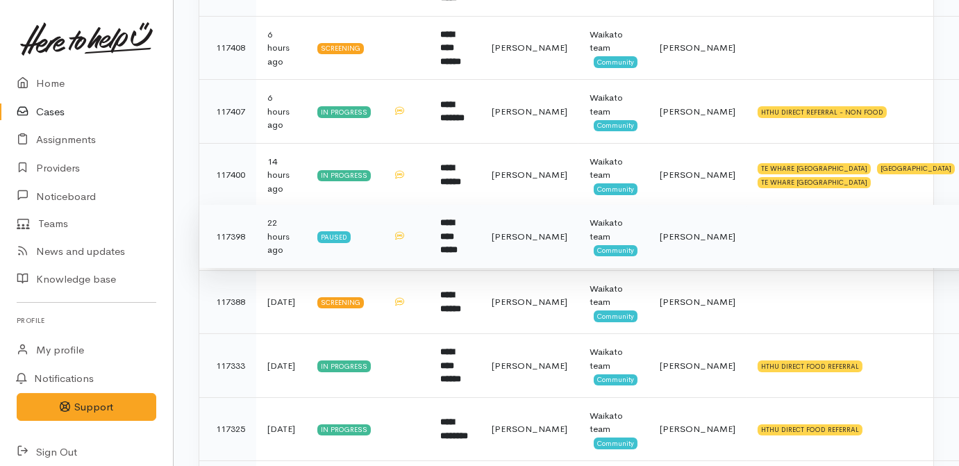
click at [429, 208] on td at bounding box center [405, 237] width 47 height 64
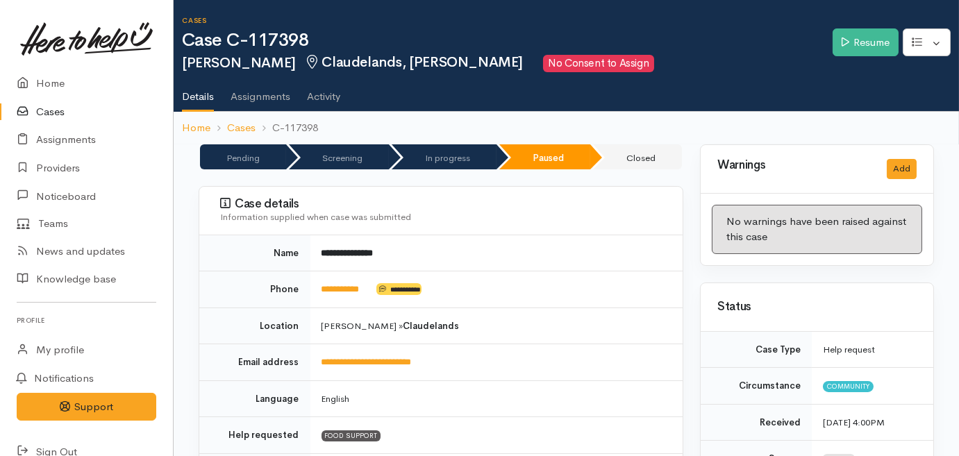
click at [42, 114] on link "Cases" at bounding box center [86, 112] width 173 height 28
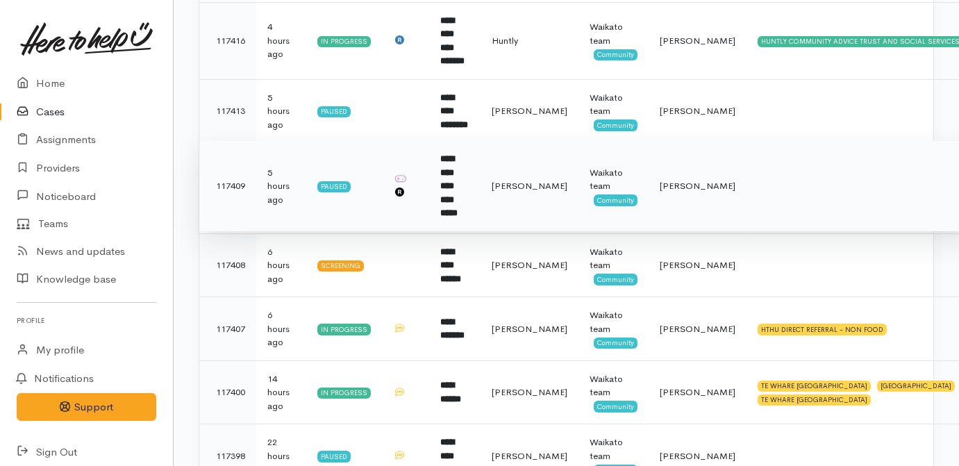
scroll to position [315, 0]
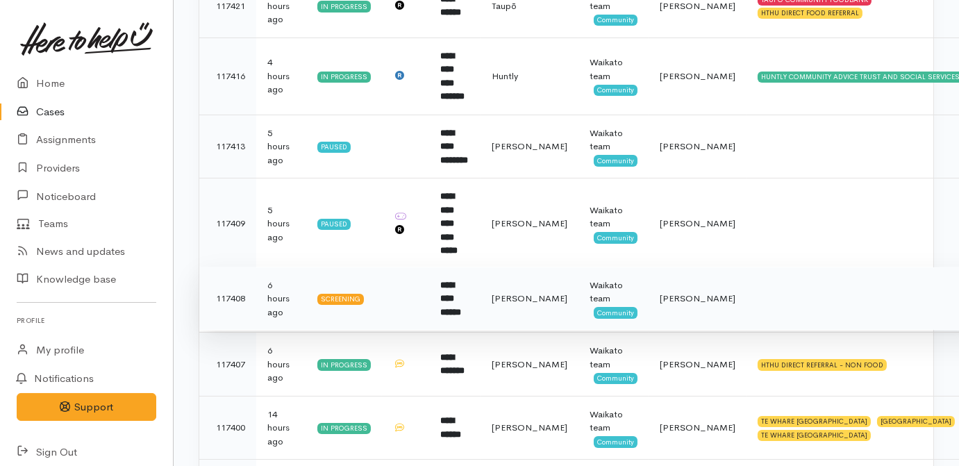
click at [460, 281] on b "**********" at bounding box center [450, 299] width 21 height 36
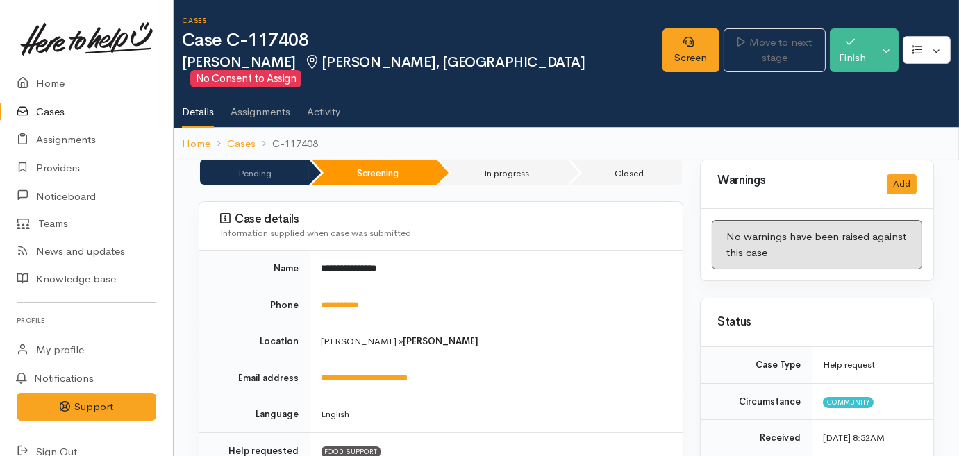
click at [53, 105] on link "Cases" at bounding box center [86, 112] width 173 height 28
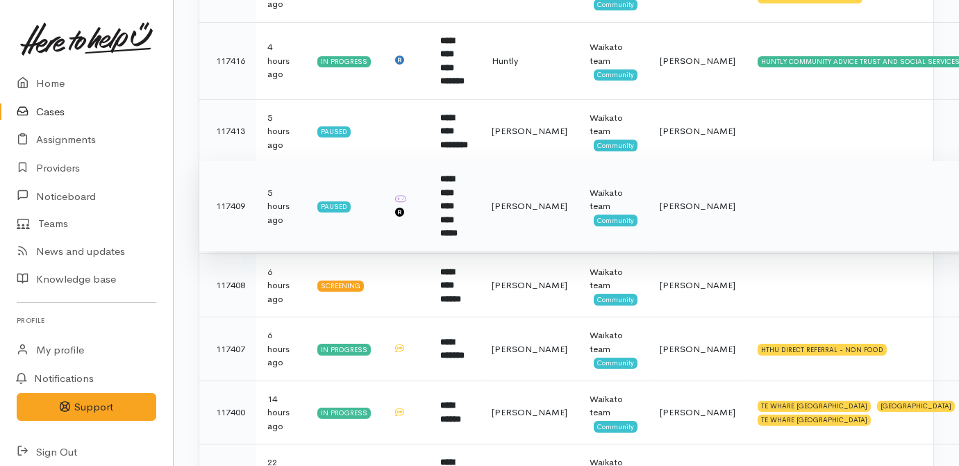
scroll to position [315, 0]
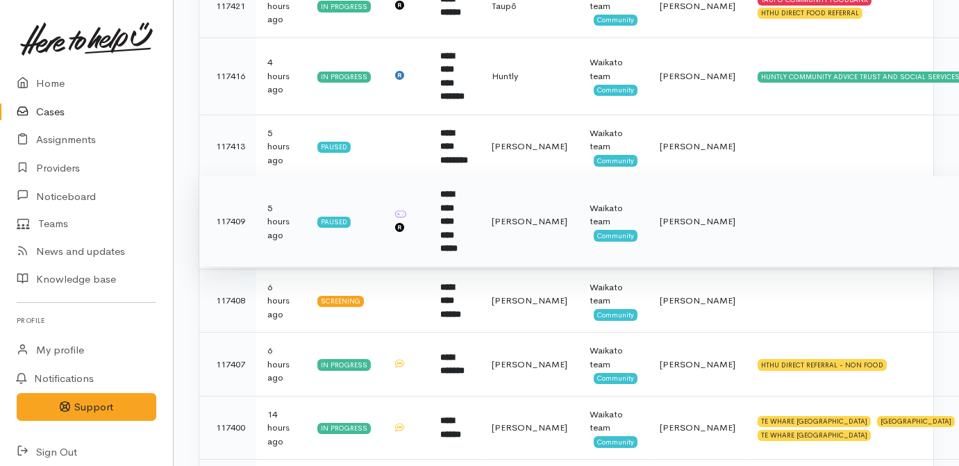
click at [456, 197] on td "**********" at bounding box center [454, 221] width 51 height 91
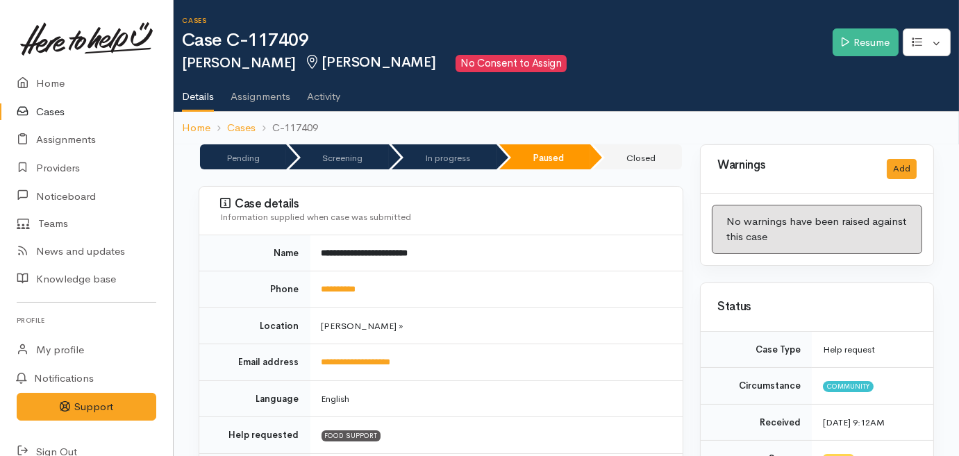
drag, startPoint x: 49, startPoint y: 119, endPoint x: 59, endPoint y: 121, distance: 9.8
click at [50, 119] on link "Cases" at bounding box center [86, 112] width 173 height 28
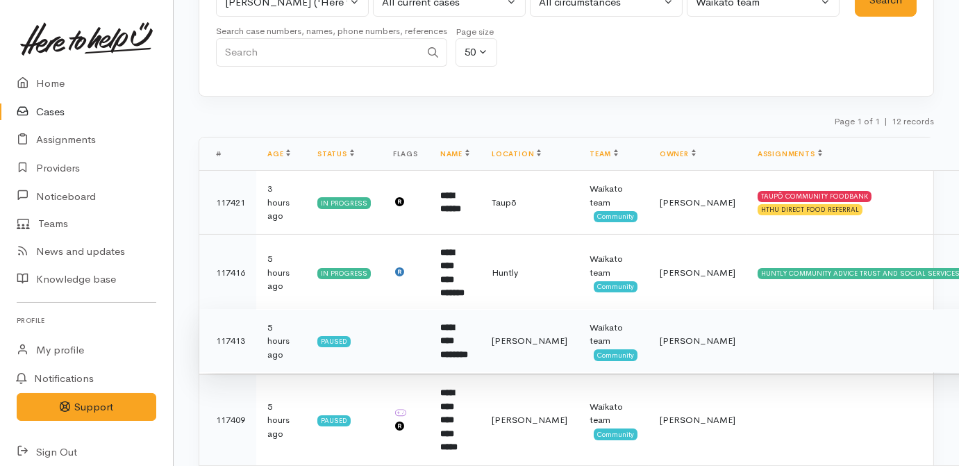
scroll to position [126, 0]
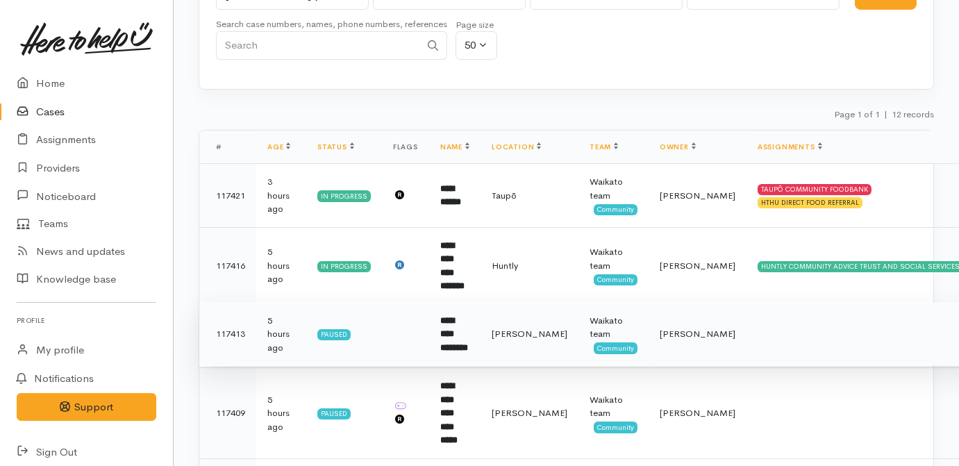
click at [454, 323] on td "**********" at bounding box center [454, 334] width 51 height 64
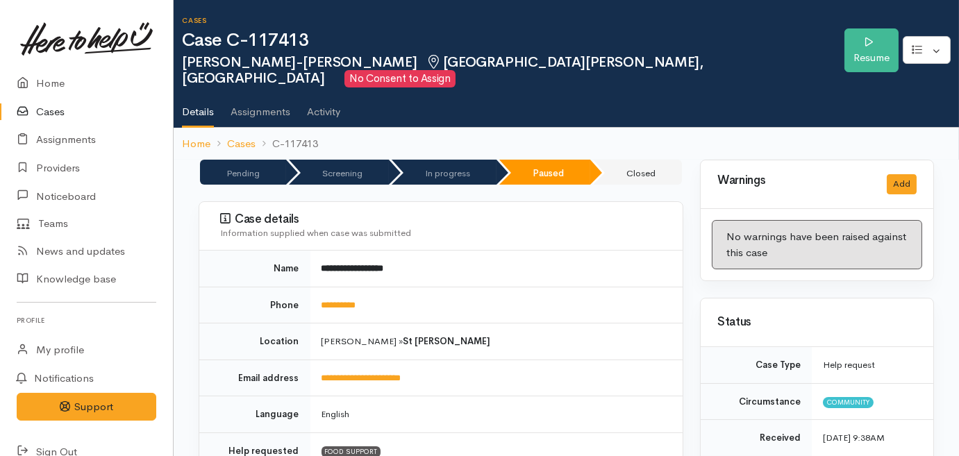
scroll to position [315, 0]
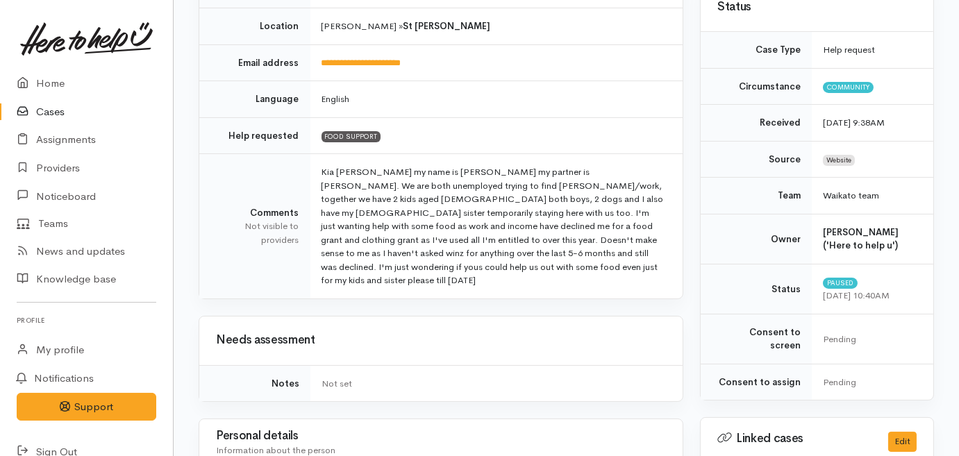
click at [34, 111] on icon at bounding box center [26, 112] width 19 height 17
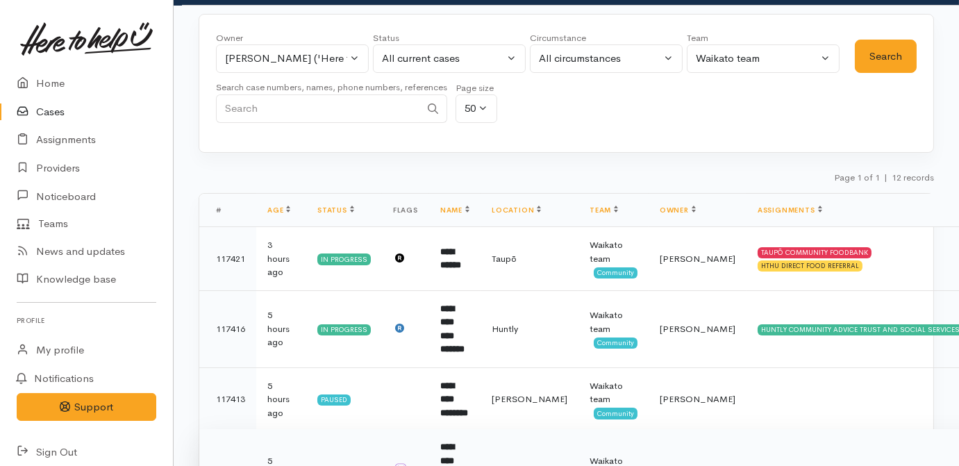
scroll to position [189, 0]
